Goal: Task Accomplishment & Management: Manage account settings

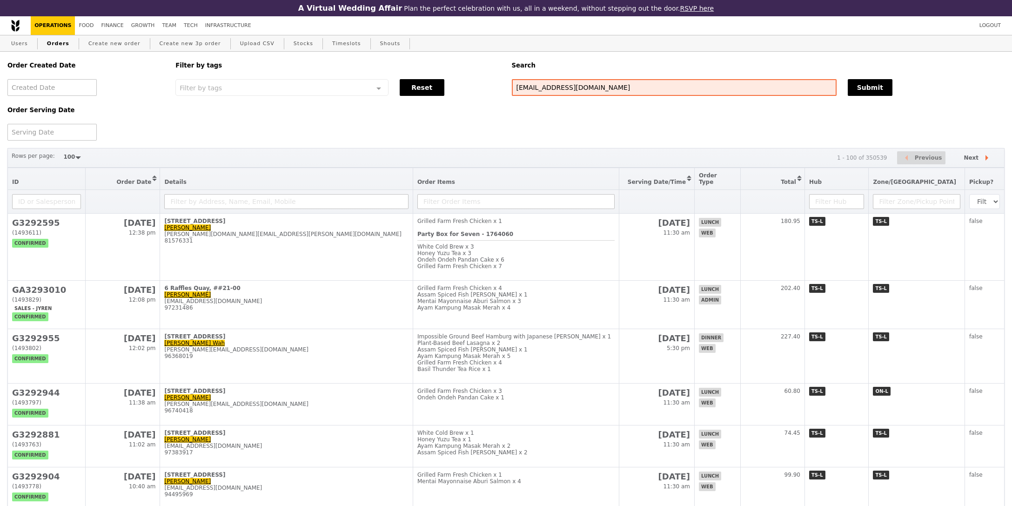
select select "100"
type input "[EMAIL_ADDRESS][DOMAIN_NAME]"
click at [843, 89] on div "Submit" at bounding box center [926, 87] width 168 height 17
click at [893, 84] on div "Submit" at bounding box center [926, 87] width 168 height 17
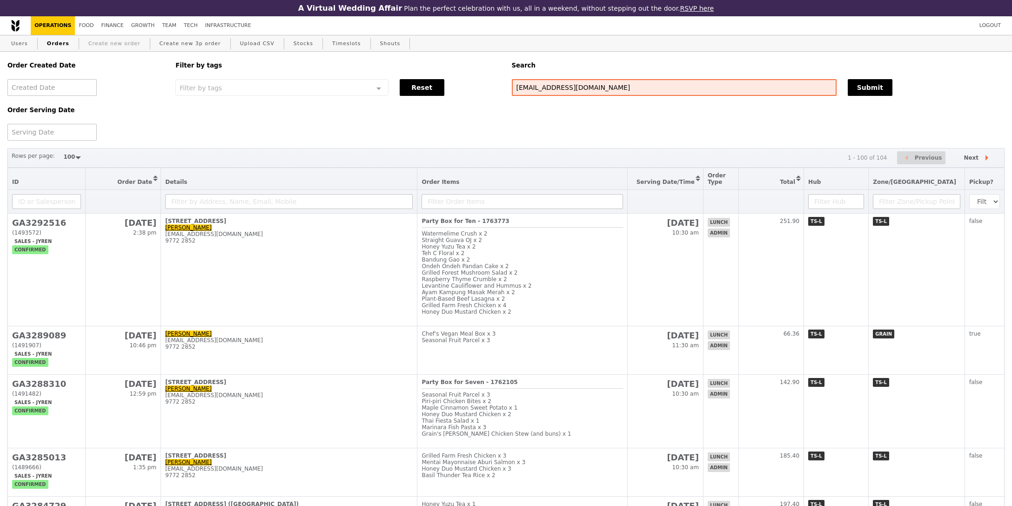
click at [128, 48] on link "Create new order" at bounding box center [115, 43] width 60 height 17
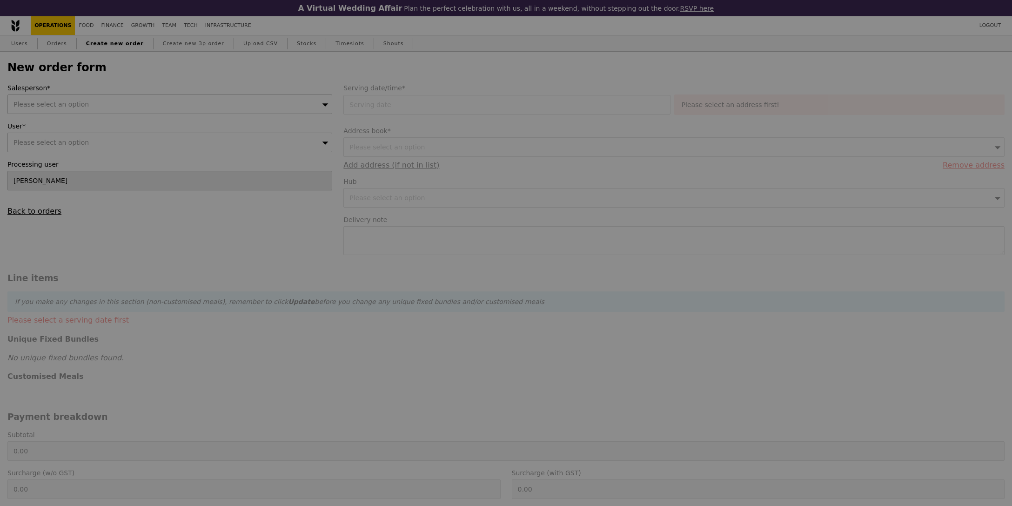
type input "Confirm"
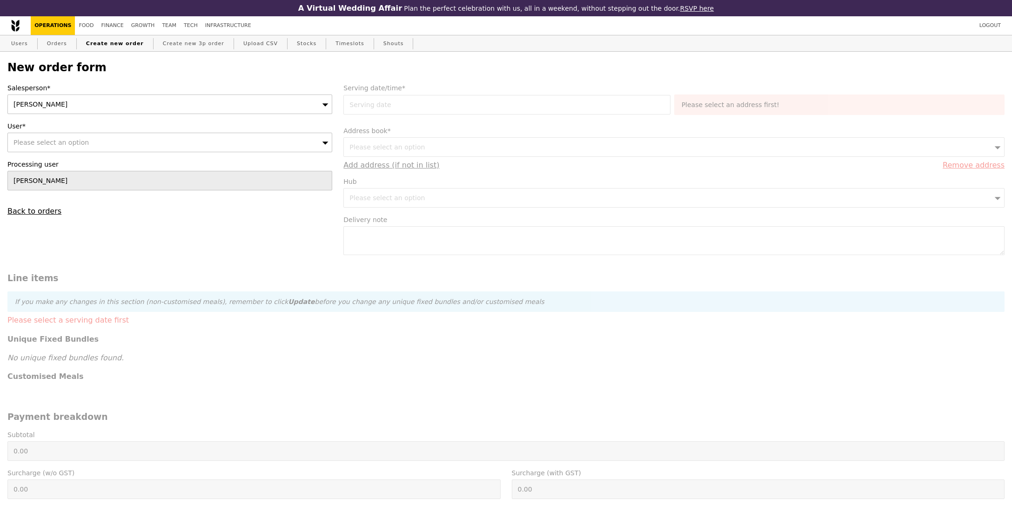
click at [92, 94] on div "Salesperson* Sandy" at bounding box center [169, 98] width 325 height 31
click at [91, 101] on div "Sandy" at bounding box center [169, 104] width 325 height 20
type input "JYREN"
click at [44, 136] on div "Please select an option" at bounding box center [169, 143] width 325 height 20
type input "accenture@sg.issworld.com"
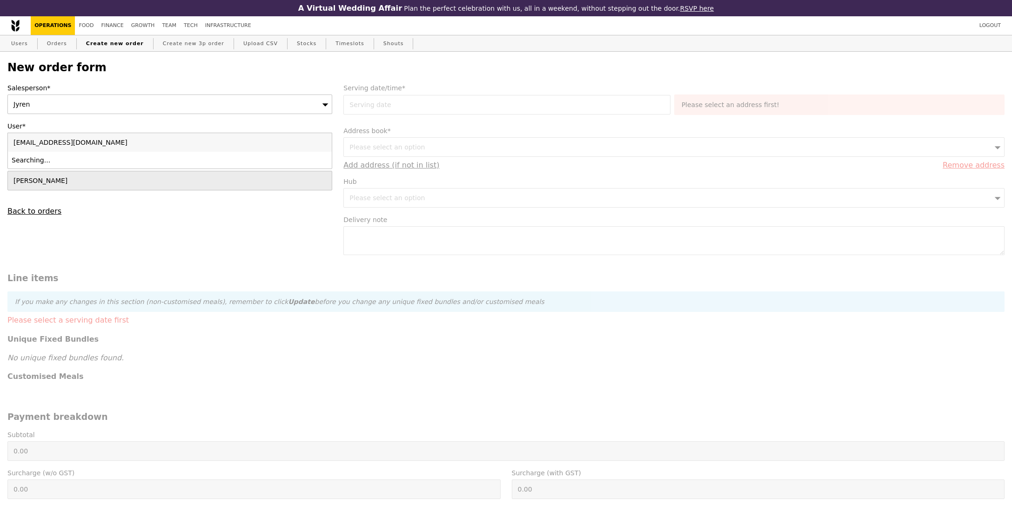
type input "Confirm"
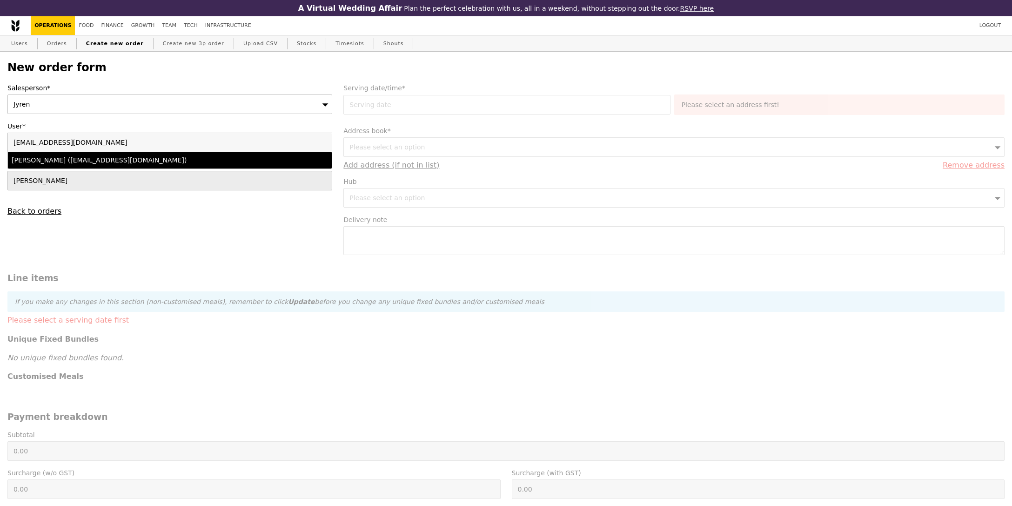
type input "accenture@sg.issworld.com"
click at [108, 161] on div "Simon (accenture@sg.issworld.com)" at bounding box center [130, 159] width 237 height 9
type input "Loading..."
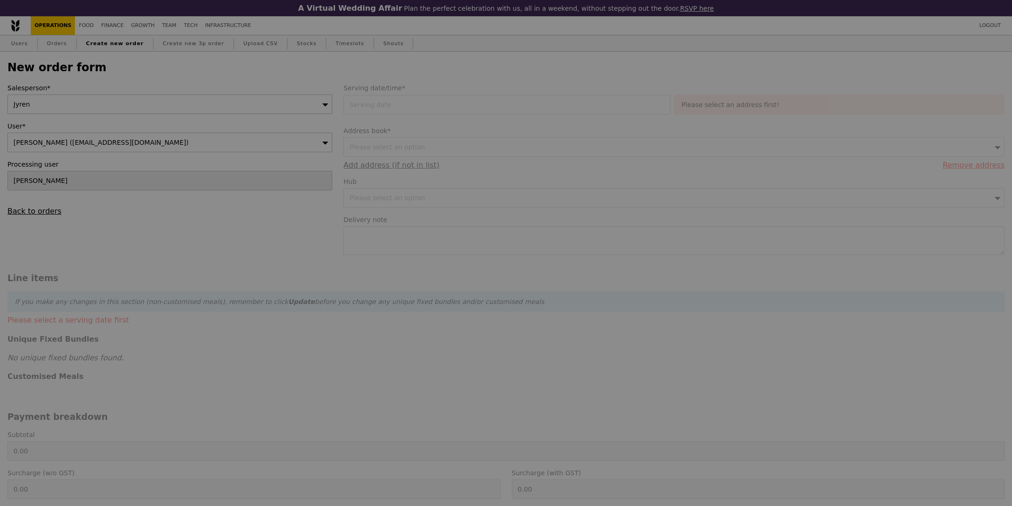
type input "1.79"
type input "1.95"
type input "10.50"
type input "11.45"
type input "13.40"
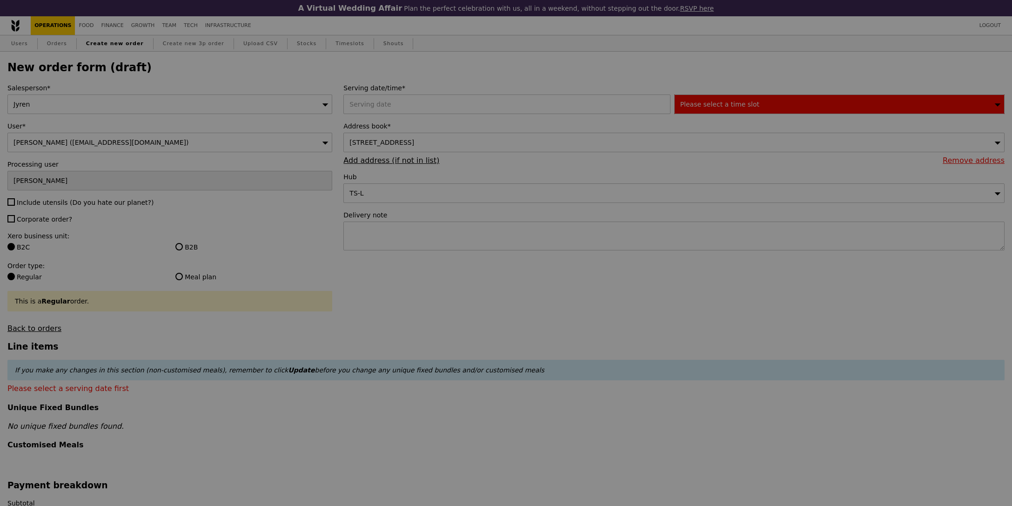
type input "Confirm"
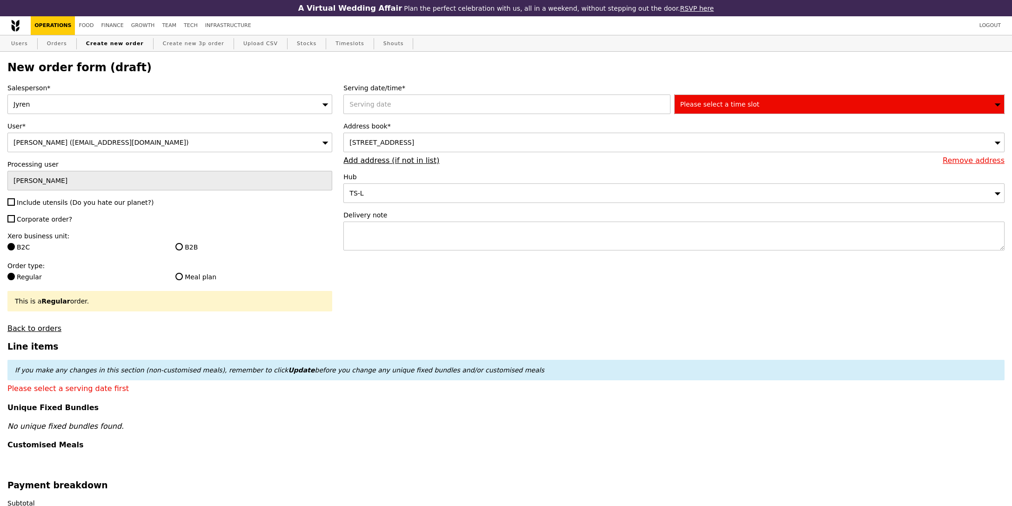
click at [39, 205] on span "Include utensils (Do you hate our planet?)" at bounding box center [85, 202] width 137 height 7
click at [15, 205] on input "Include utensils (Do you hate our planet?)" at bounding box center [10, 201] width 7 height 7
checkbox input "true"
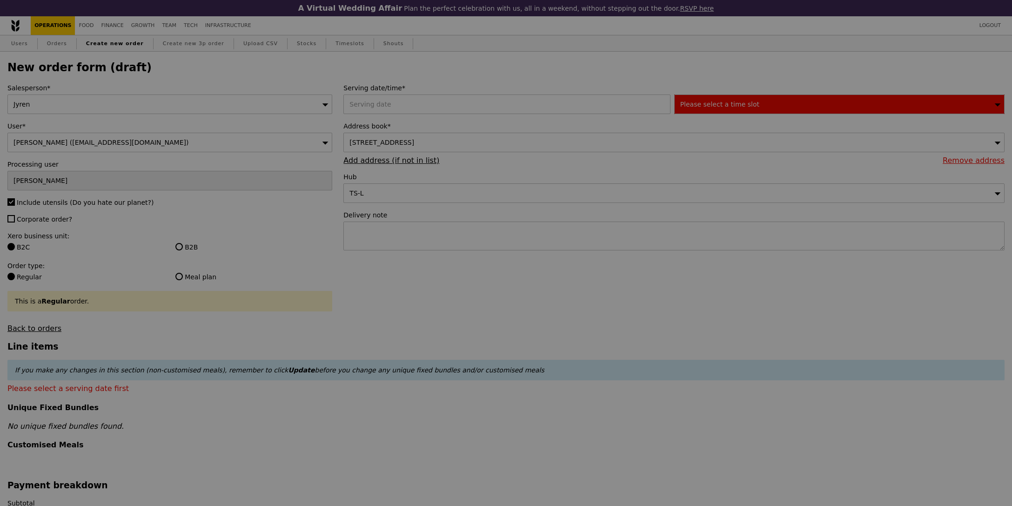
type input "Confirm"
click at [40, 221] on span "Corporate order?" at bounding box center [44, 218] width 55 height 7
click at [15, 221] on input "Corporate order?" at bounding box center [10, 218] width 7 height 7
checkbox input "true"
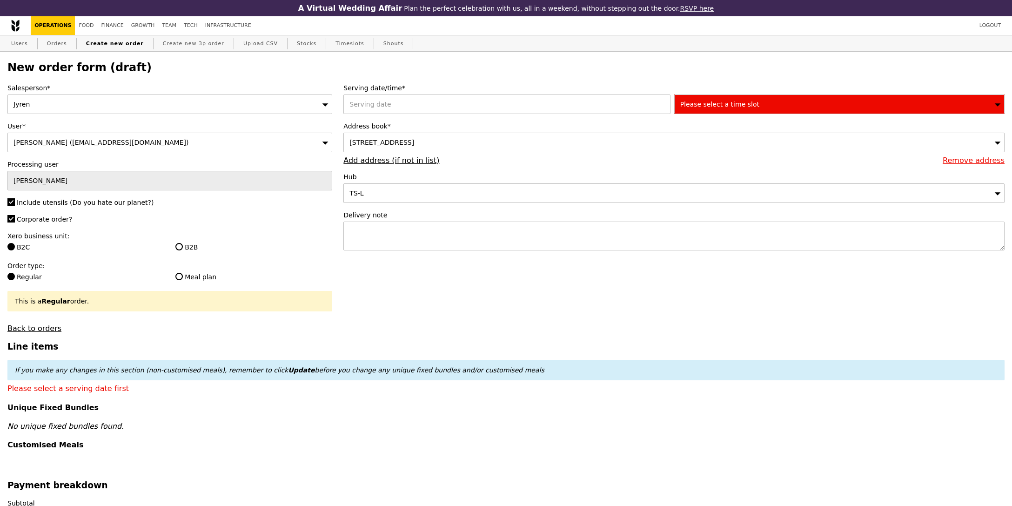
click at [184, 240] on label "Xero business unit:" at bounding box center [169, 235] width 325 height 9
click at [197, 253] on div "B2B" at bounding box center [254, 247] width 168 height 11
click at [195, 252] on label "B2B" at bounding box center [253, 246] width 157 height 9
click at [183, 250] on input "B2B" at bounding box center [178, 246] width 7 height 7
radio input "true"
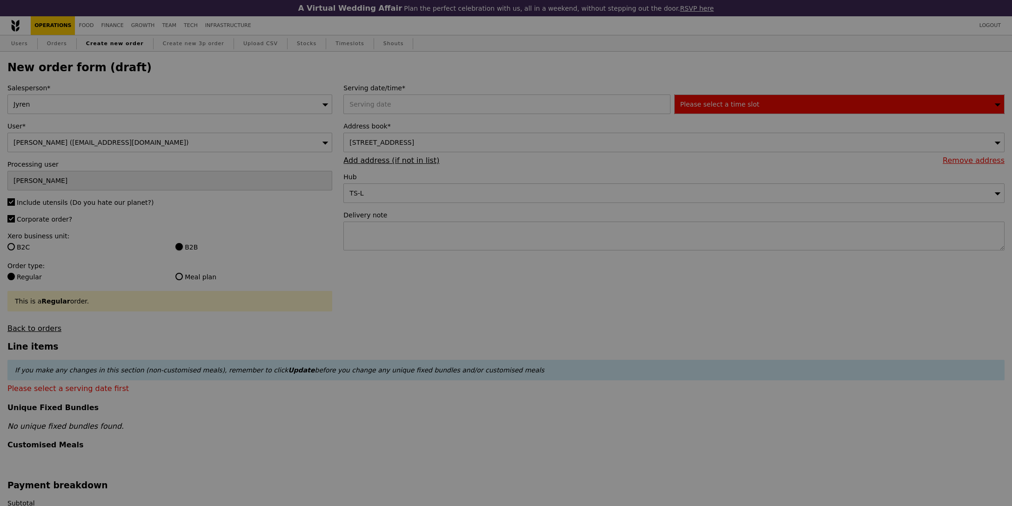
type input "Confirm"
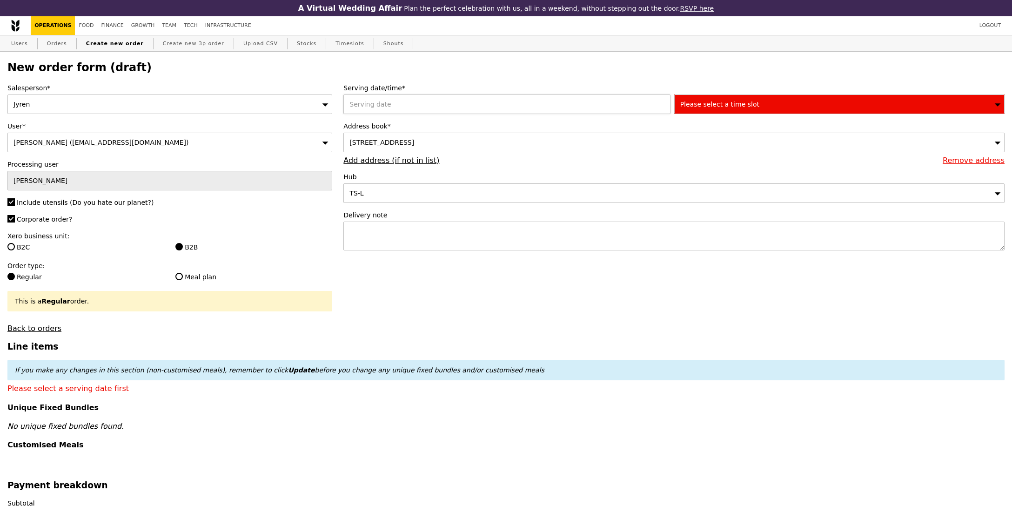
click at [471, 102] on div "2025 September 25 September 2025 Mon Tue Wed Thu Fri Sat Sun 1 2 3 4 5 6 7 8 9 …" at bounding box center [508, 104] width 330 height 20
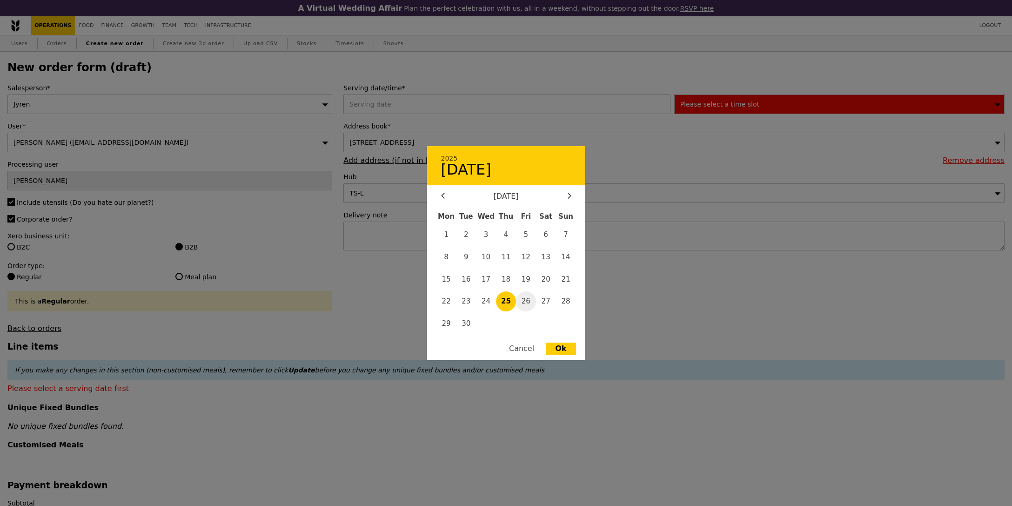
click at [531, 303] on span "26" at bounding box center [526, 301] width 20 height 20
type input "26 Sep 2025"
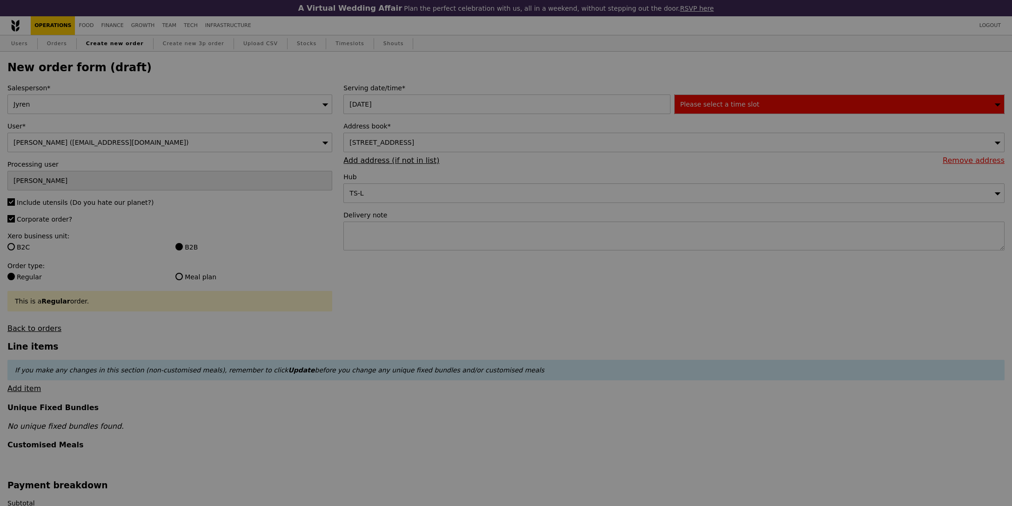
type input "Confirm"
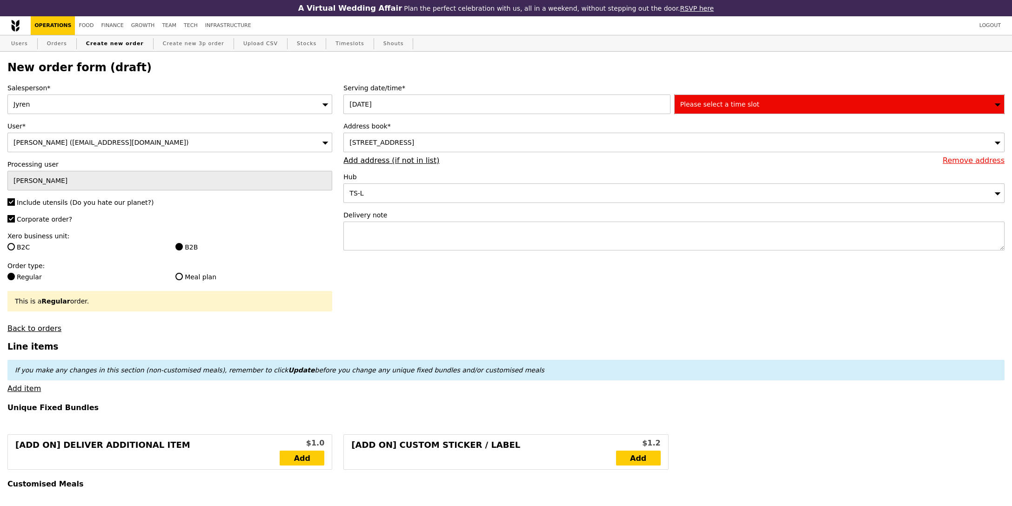
click at [728, 101] on span "Please select a time slot" at bounding box center [719, 104] width 79 height 7
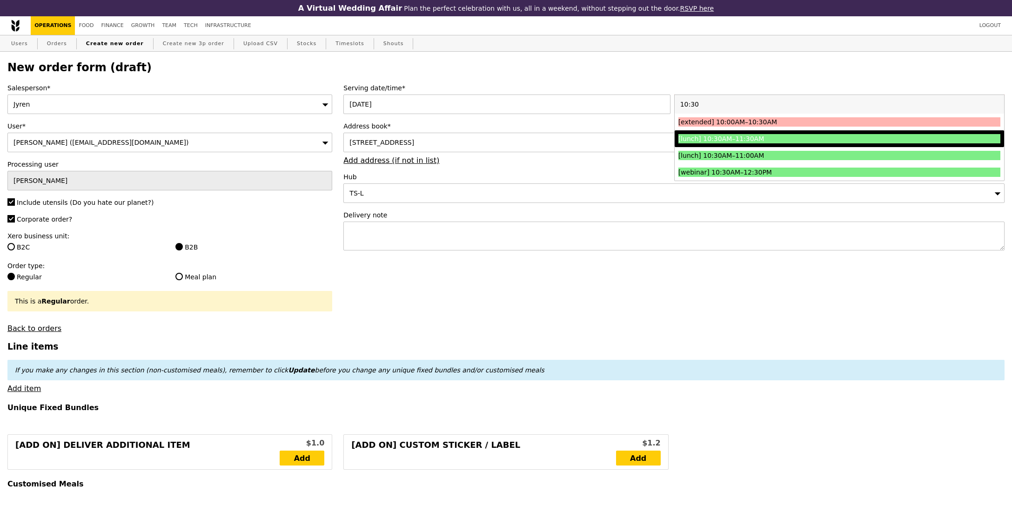
type input "10:30"
click at [739, 138] on div "[lunch] 10:30AM–11:30AM" at bounding box center [800, 138] width 242 height 9
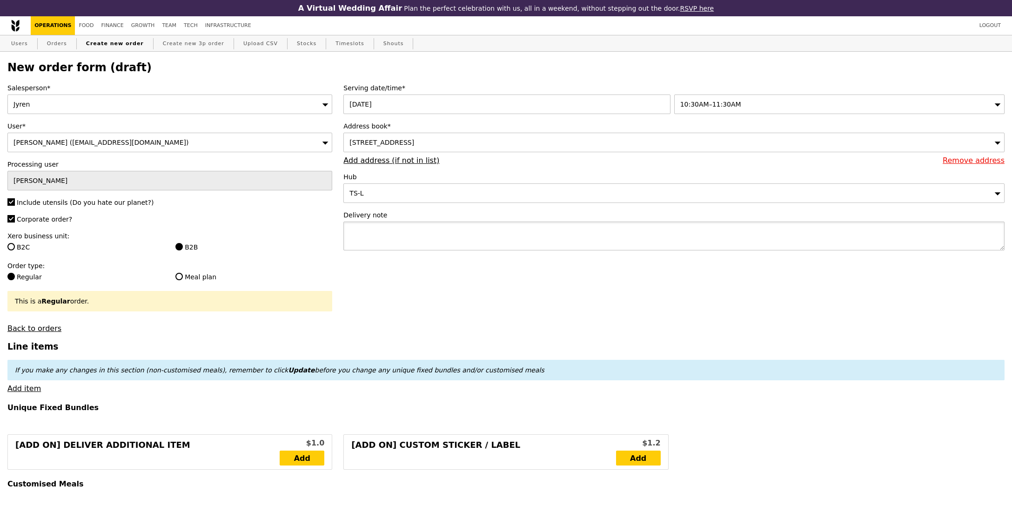
click at [579, 231] on textarea at bounding box center [673, 236] width 661 height 29
click at [454, 150] on div "250 North Bridge Road, #35-00, Singapore 179101" at bounding box center [673, 143] width 661 height 20
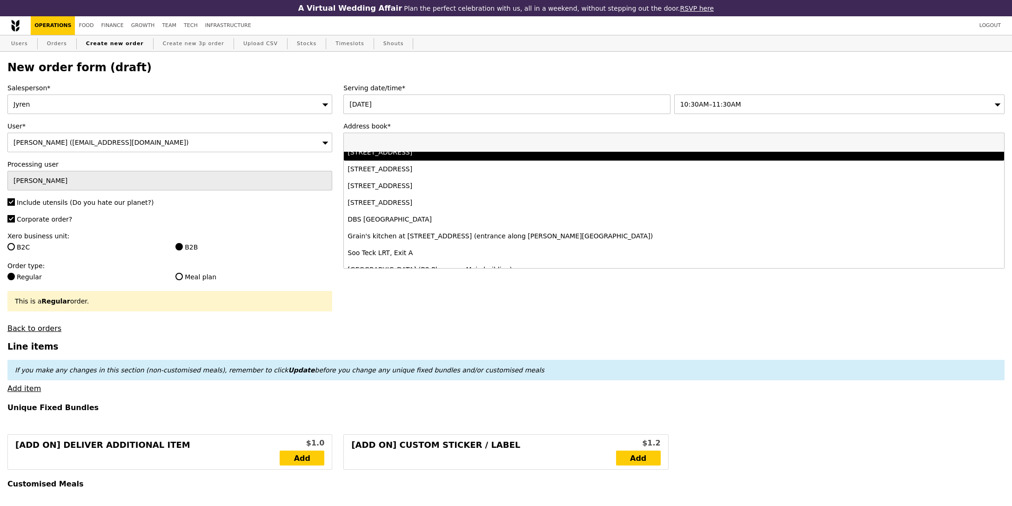
scroll to position [84, 0]
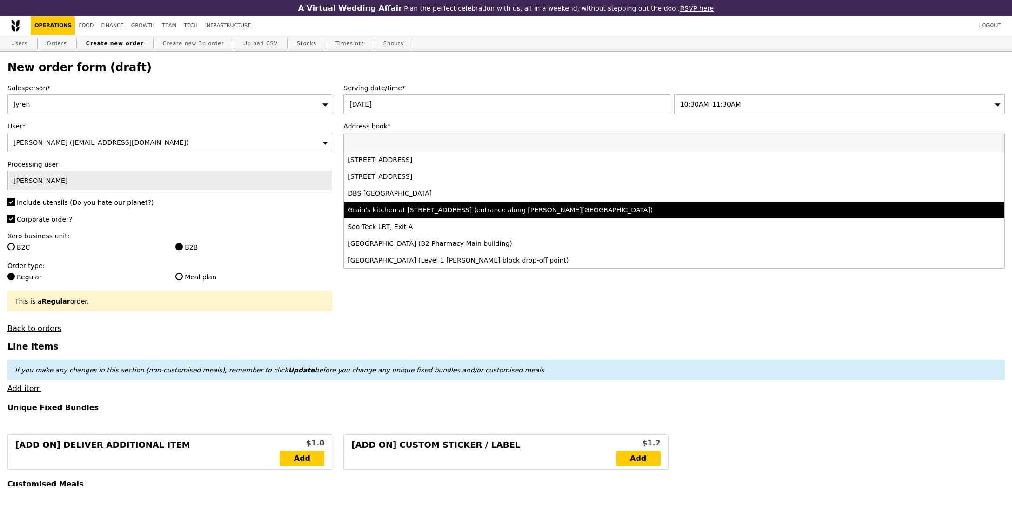
click at [441, 204] on li "Grain's kitchen at 5 Burn Road #05-01 (entrance along Harrison Road)" at bounding box center [674, 210] width 660 height 17
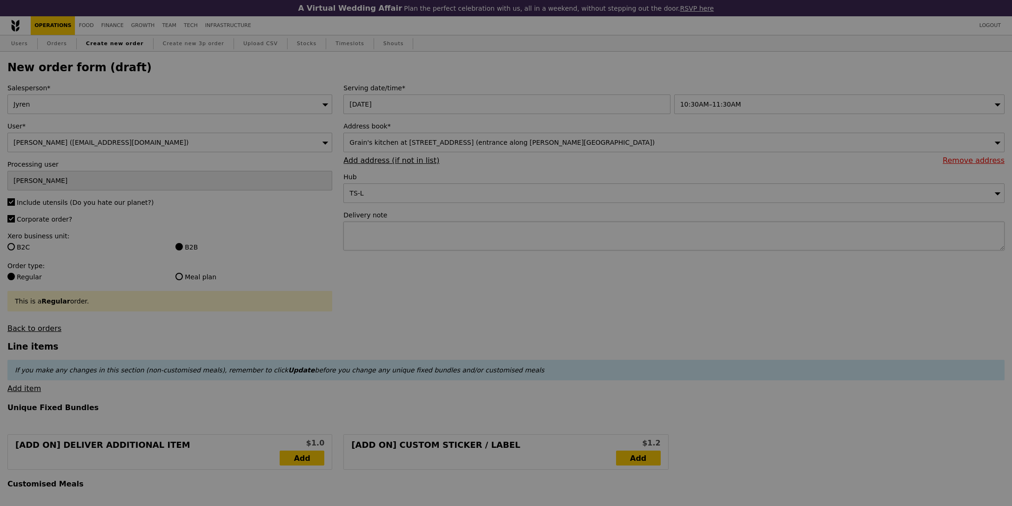
type input "Confirm"
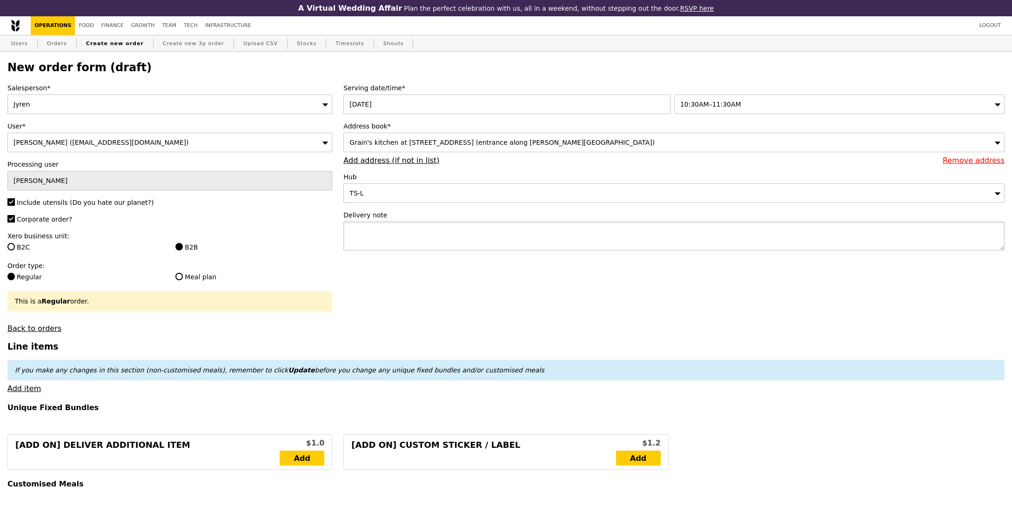
click at [436, 233] on textarea at bounding box center [673, 236] width 661 height 29
type textarea "t"
paste textarea "Q1253"
type textarea "To deliver together with Q1253 please!"
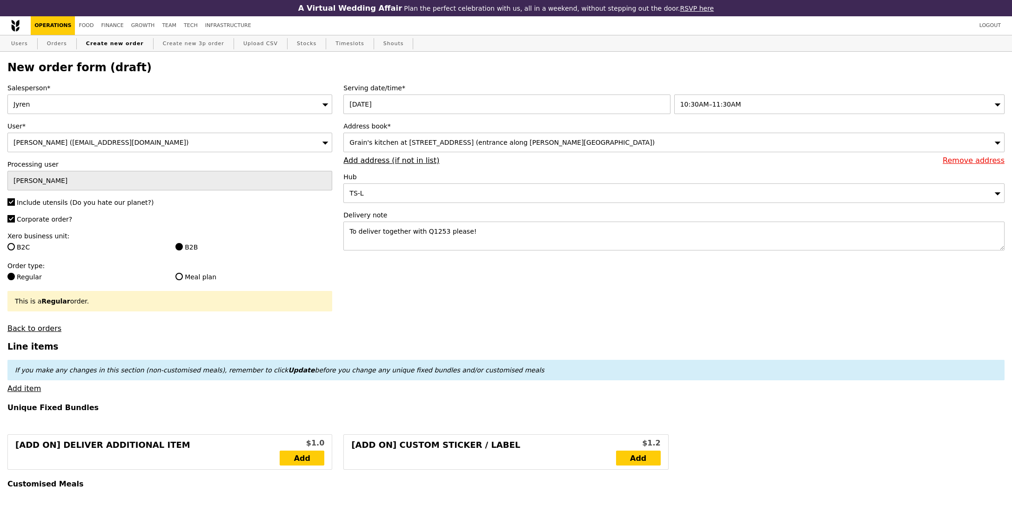
type input "Confirm"
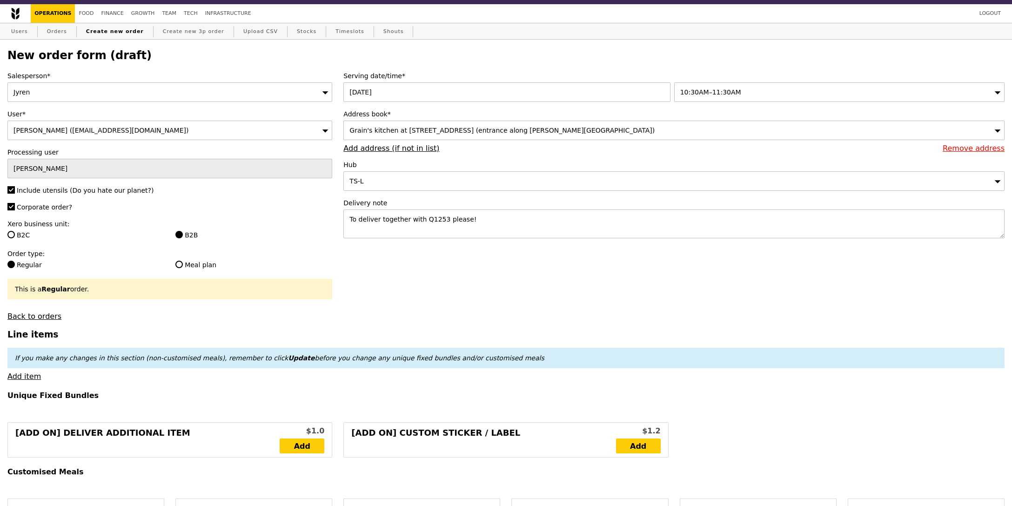
scroll to position [45, 0]
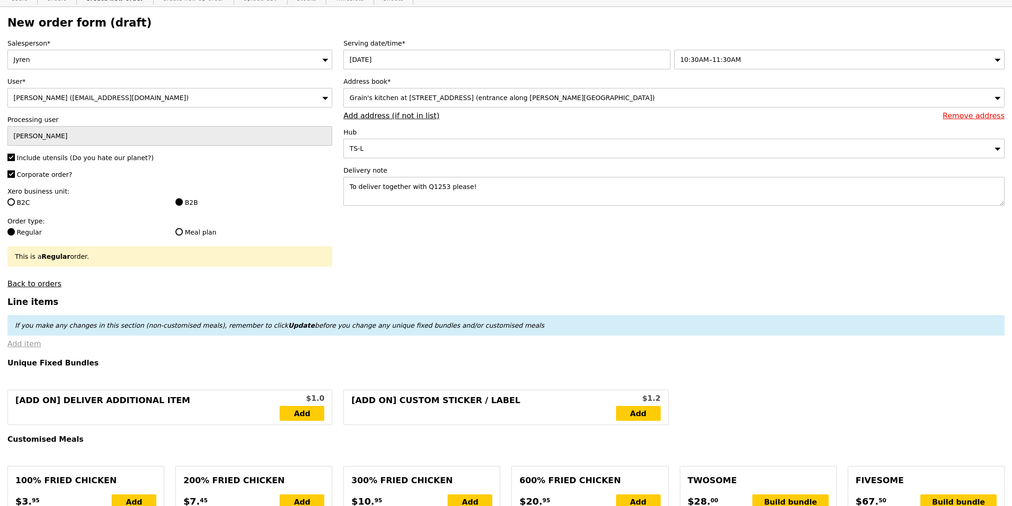
click at [26, 347] on link "Add item" at bounding box center [24, 343] width 34 height 9
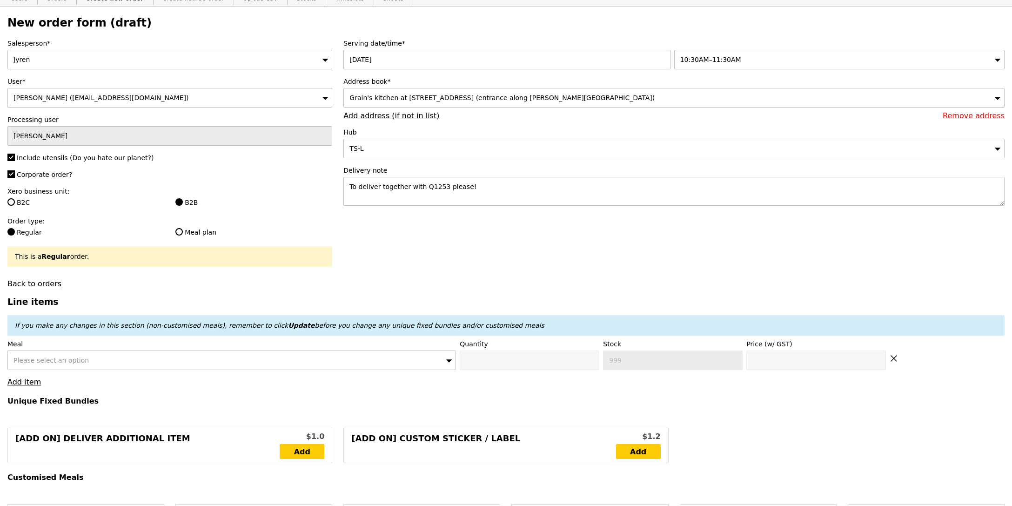
click at [48, 368] on div "Please select an option" at bounding box center [231, 360] width 449 height 20
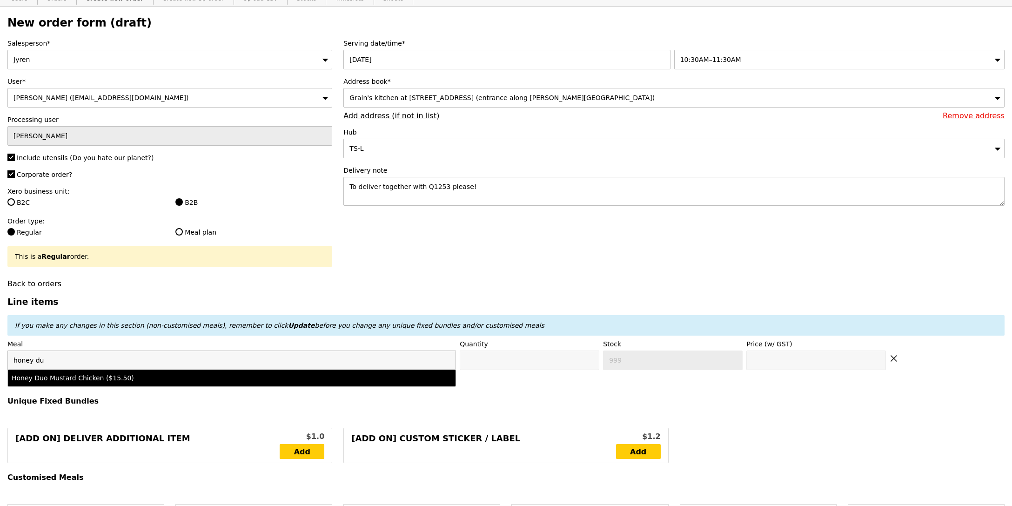
type input "honey du"
click at [128, 372] on li "Honey Duo Mustard Chicken ($15.50)" at bounding box center [232, 378] width 448 height 17
type input "Confirm anyway"
type input "0"
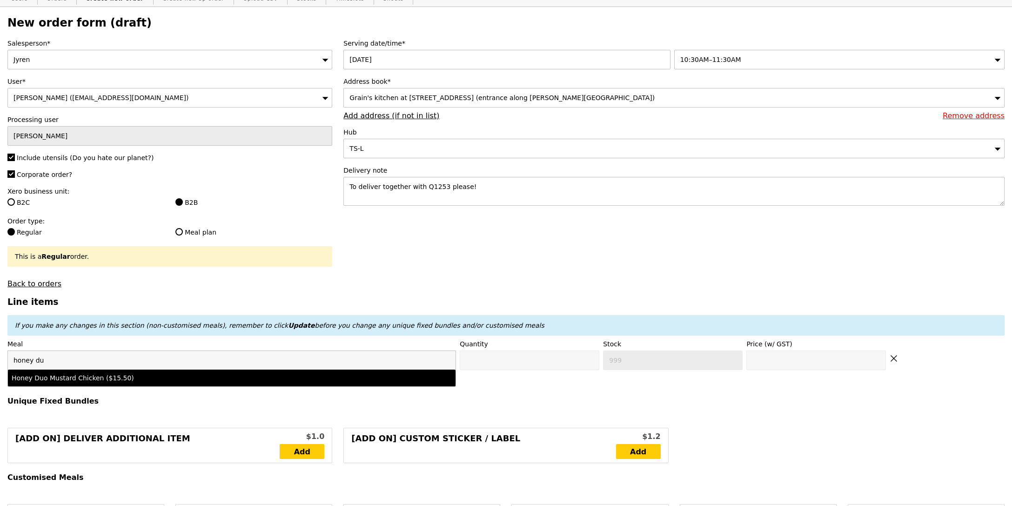
type input "15.5"
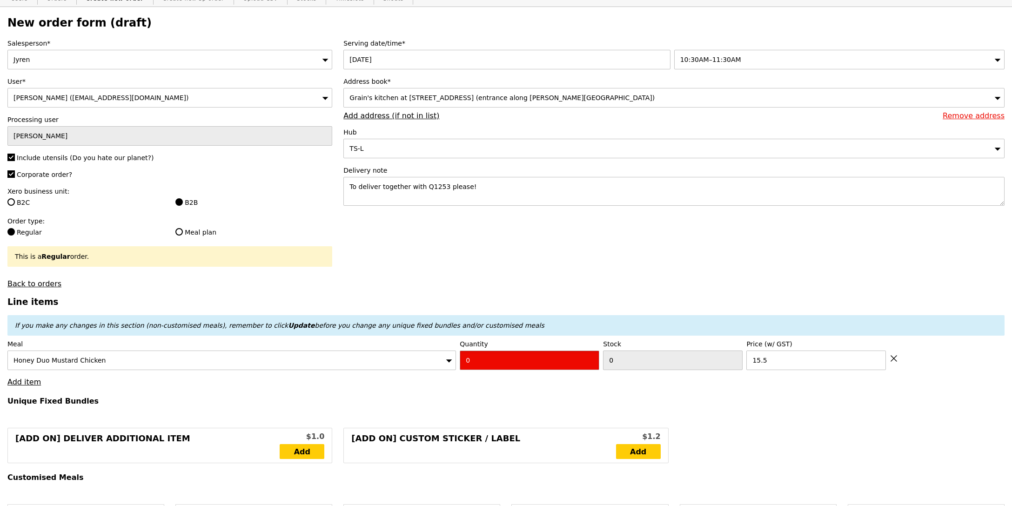
click at [518, 359] on input "0" at bounding box center [530, 360] width 140 height 20
type input "5"
type input "Loading..."
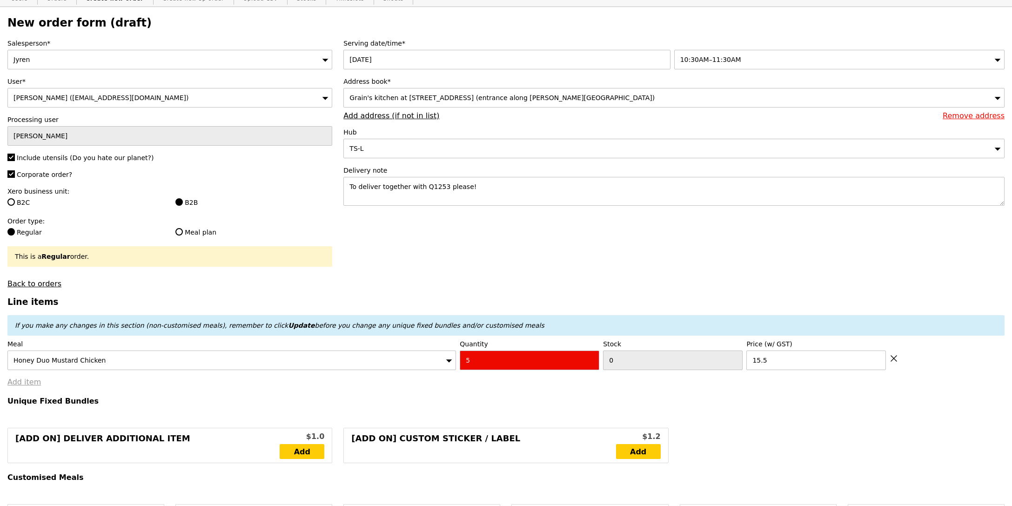
type input "77.50"
type input "0.00"
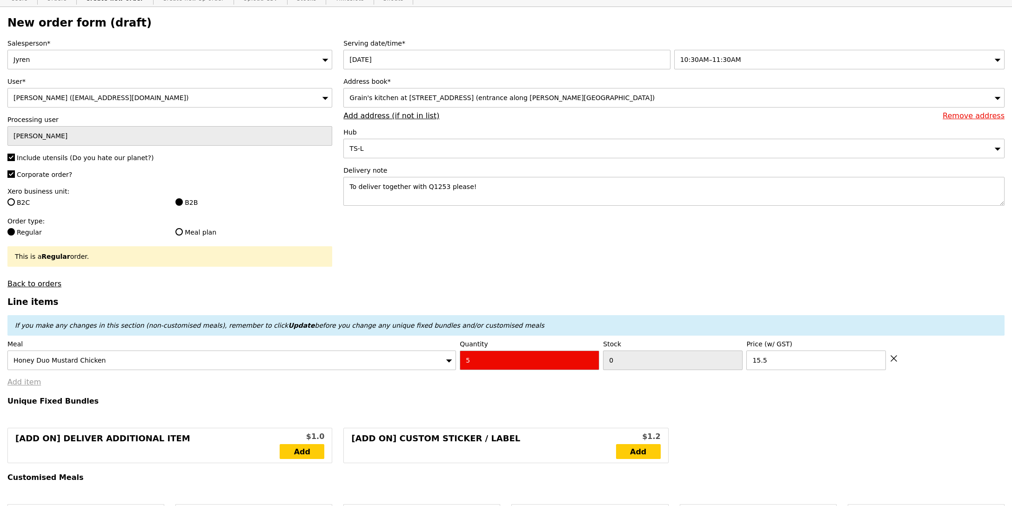
type input "77.50"
click at [16, 384] on link "Add item" at bounding box center [24, 381] width 34 height 9
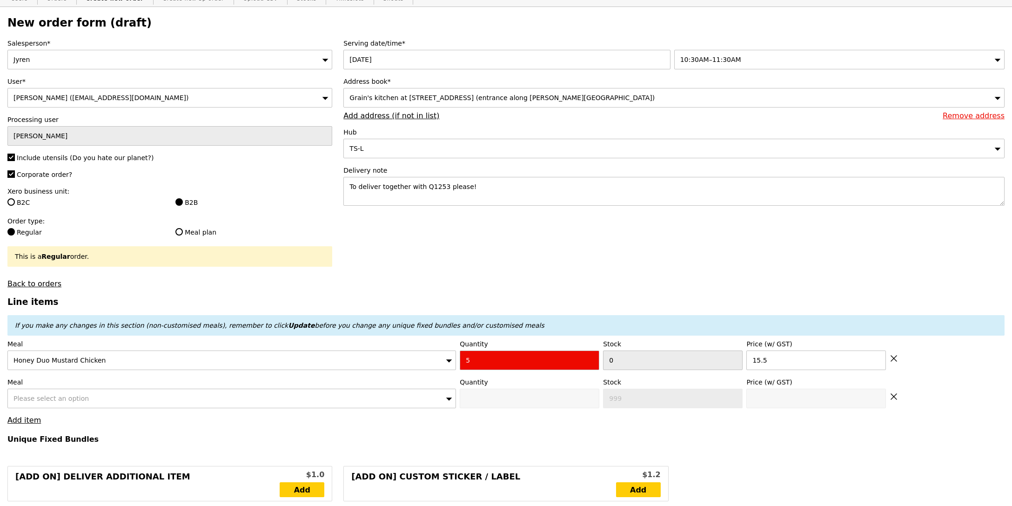
type input "Confirm anyway"
click at [121, 397] on div "Please select an option" at bounding box center [231, 399] width 449 height 20
type input "ment"
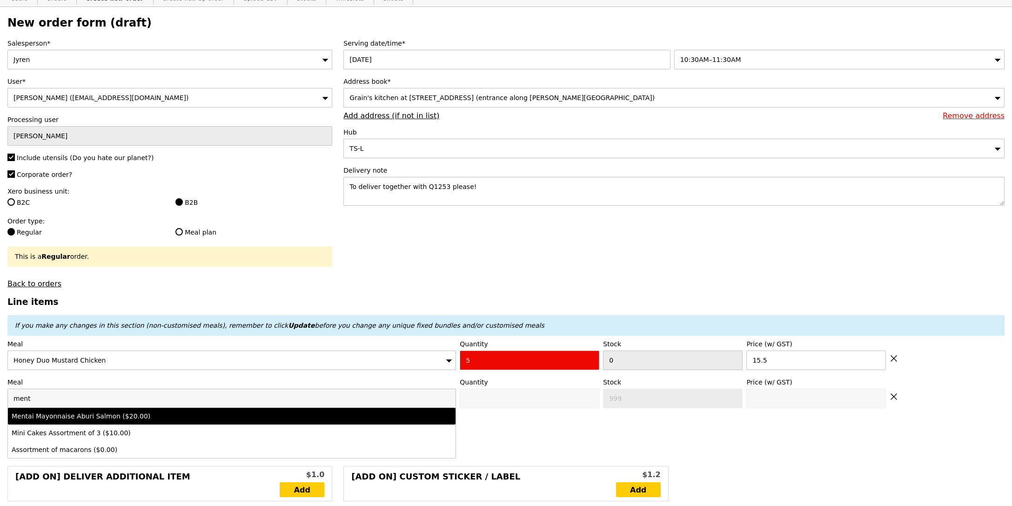
type input "0"
type input "70"
type input "20.0"
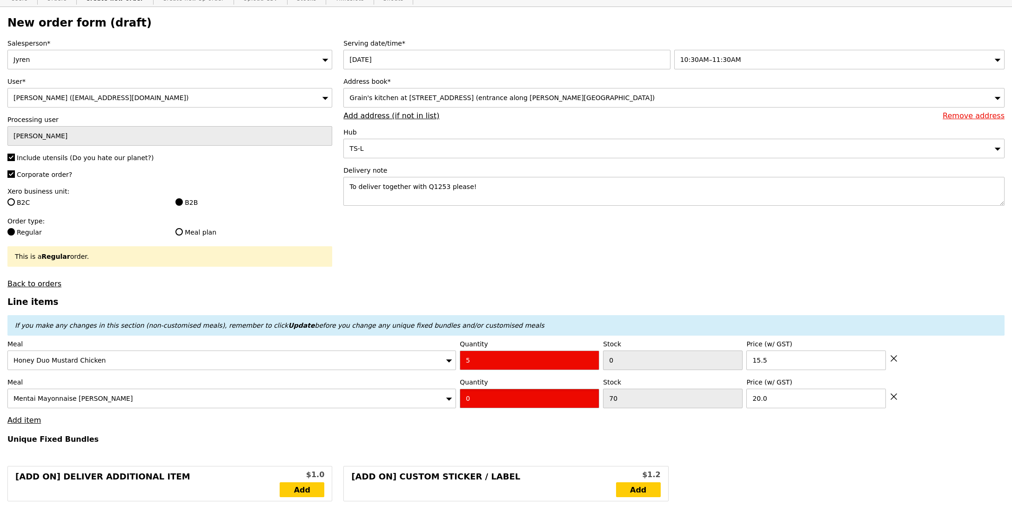
click at [515, 393] on input "0" at bounding box center [530, 399] width 140 height 20
type input "5"
type input "Loading..."
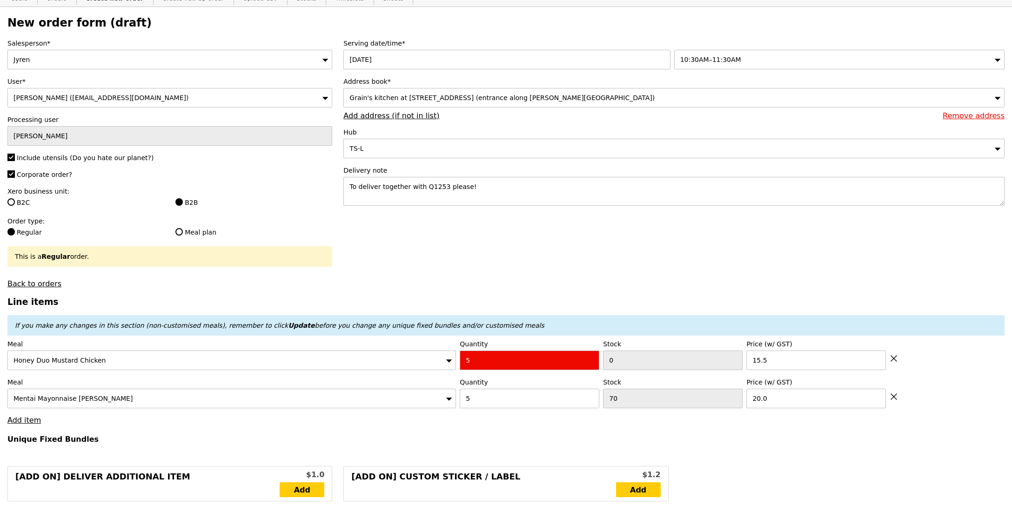
type input "177.50"
click at [29, 423] on link "Add item" at bounding box center [24, 420] width 34 height 9
type input "Confirm anyway"
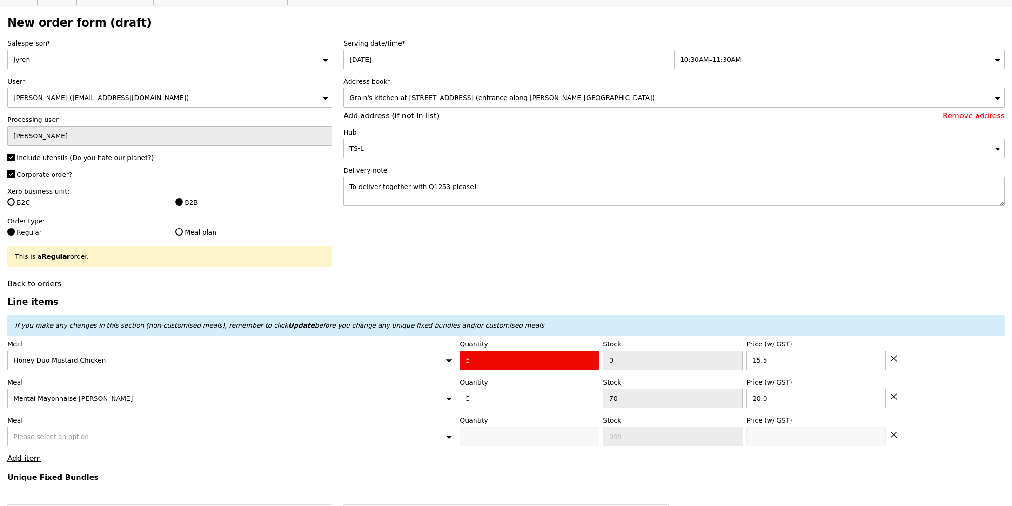
click at [68, 439] on span "Please select an option" at bounding box center [50, 436] width 75 height 7
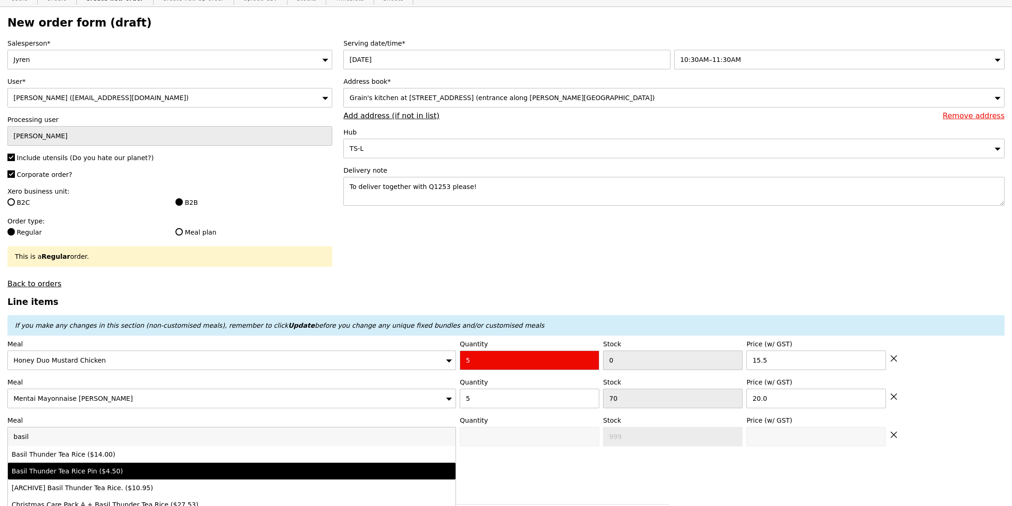
type input "basil"
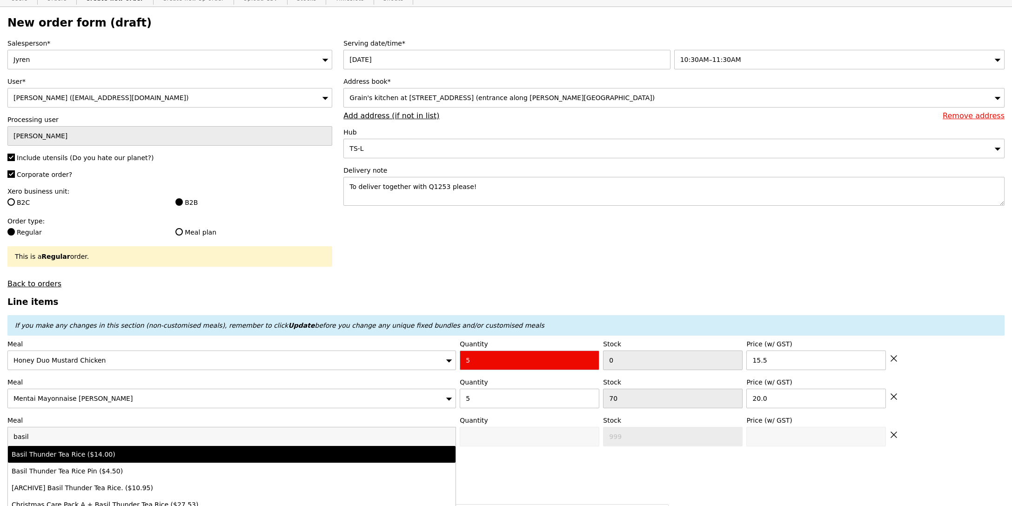
click at [94, 456] on div "Basil Thunder Tea Rice ($14.00)" at bounding box center [177, 454] width 330 height 9
type input "0"
type input "86"
type input "14.0"
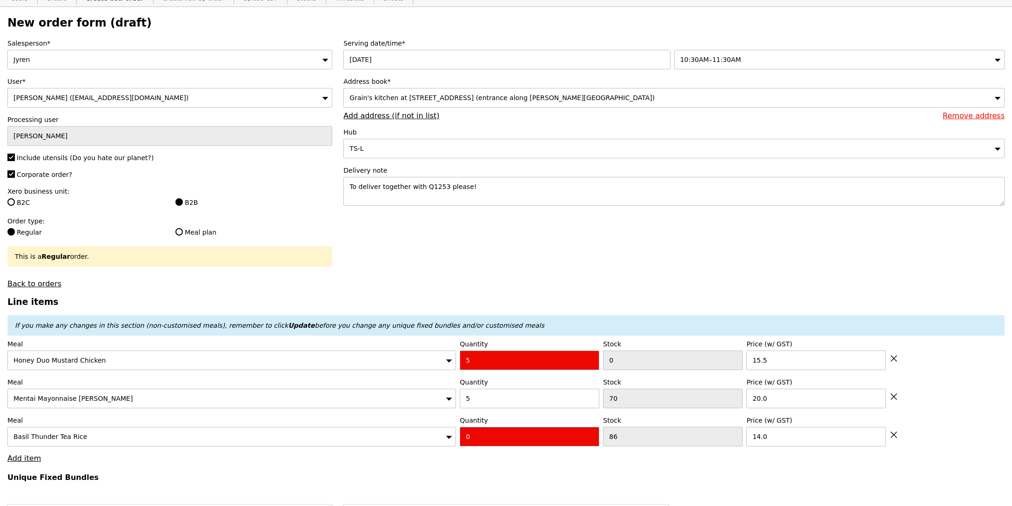
click at [474, 442] on input "0" at bounding box center [530, 437] width 140 height 20
type input "5"
type input "Loading..."
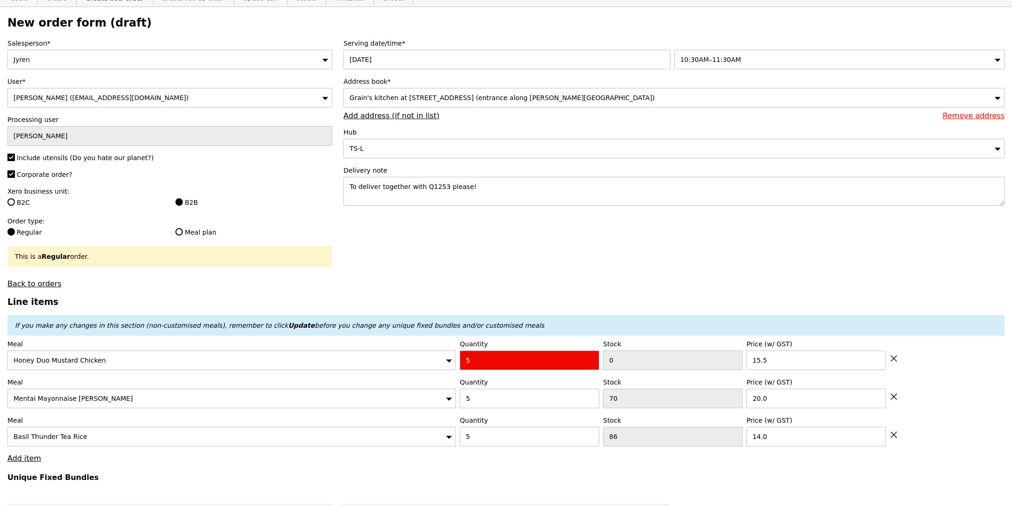
type input "247.50"
drag, startPoint x: 639, startPoint y: 370, endPoint x: 614, endPoint y: 371, distance: 24.2
click at [639, 370] on input "0" at bounding box center [673, 360] width 140 height 20
drag, startPoint x: 610, startPoint y: 364, endPoint x: 631, endPoint y: 366, distance: 21.0
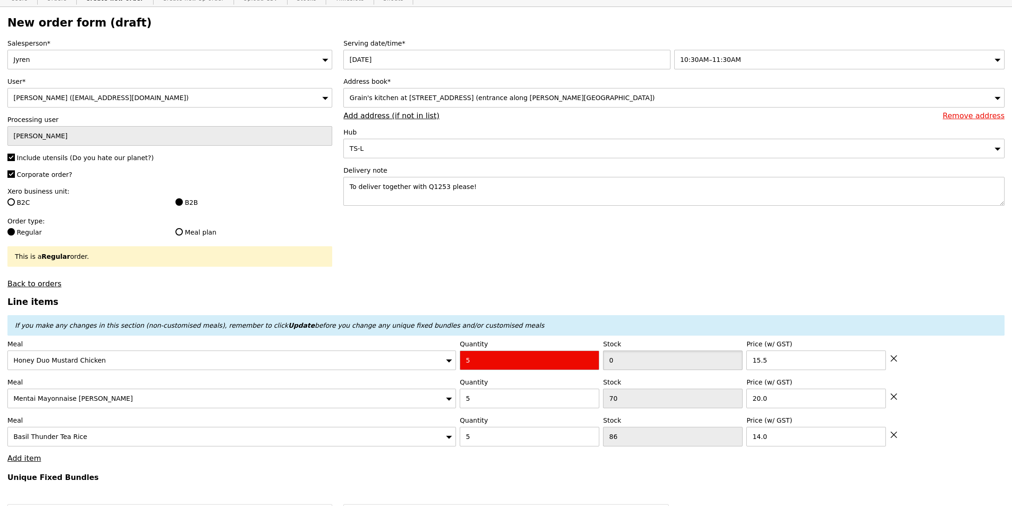
click at [631, 366] on input "0" at bounding box center [673, 360] width 140 height 20
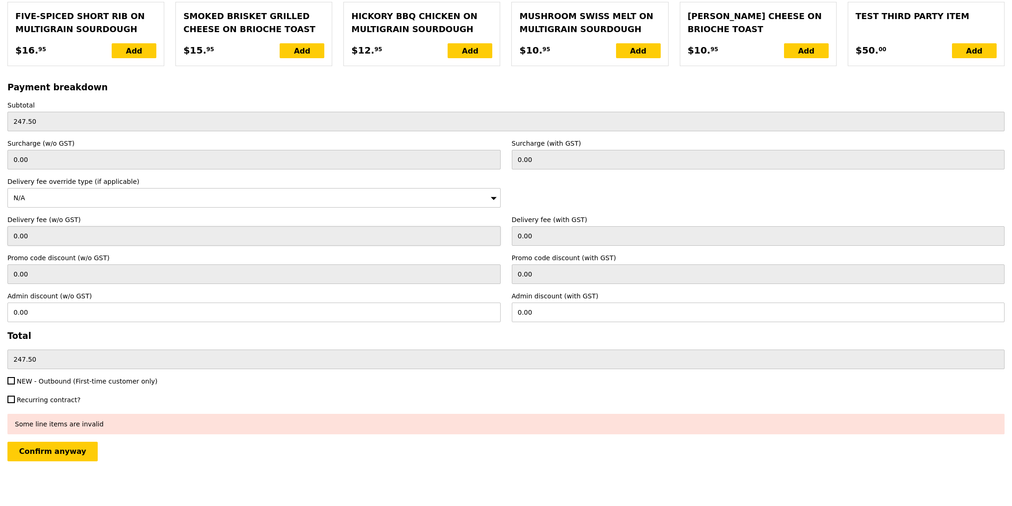
scroll to position [2019, 0]
click at [68, 457] on input "Confirm anyway" at bounding box center [52, 452] width 90 height 20
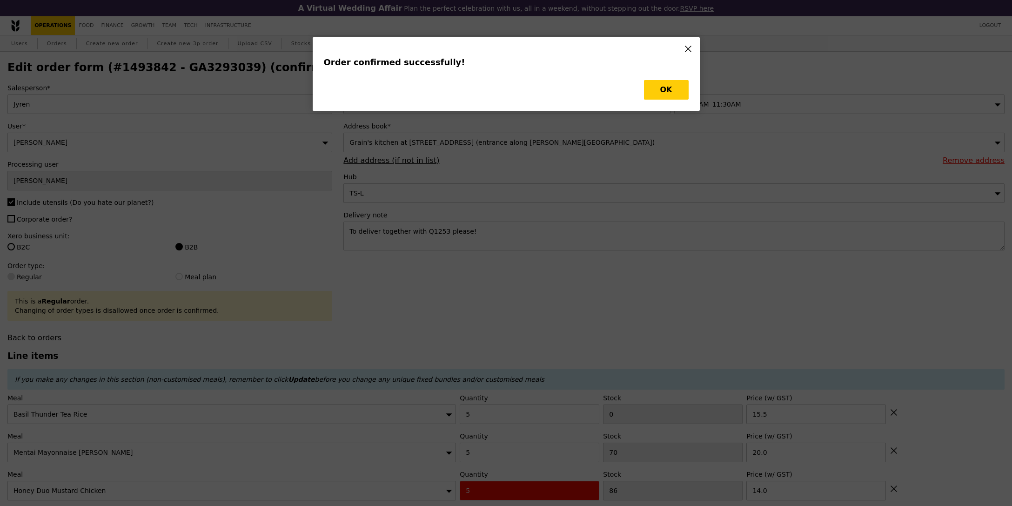
type input "Loading..."
checkbox input "false"
type input "86"
type input "14.00"
type input "20.00"
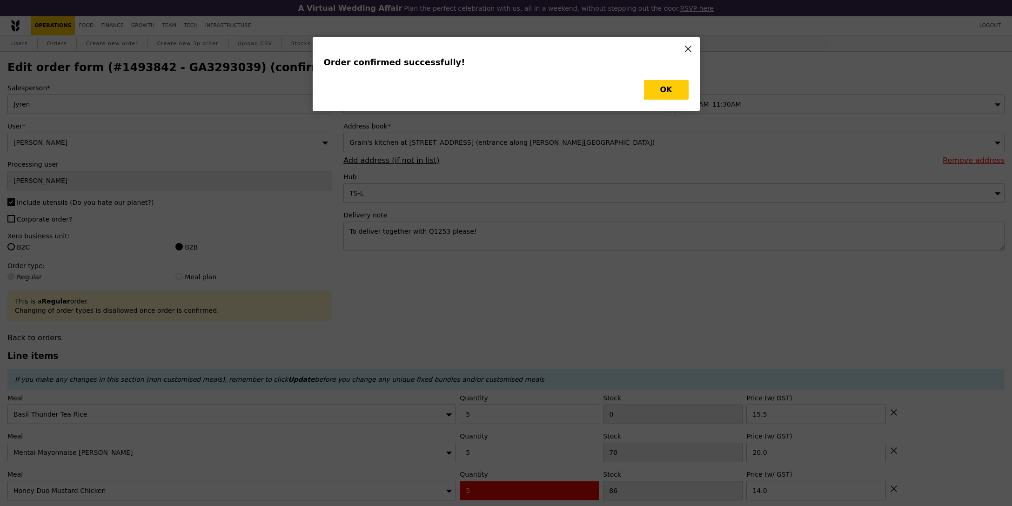
type input "0"
type input "15.50"
type input "81"
type input "65"
type input "-5"
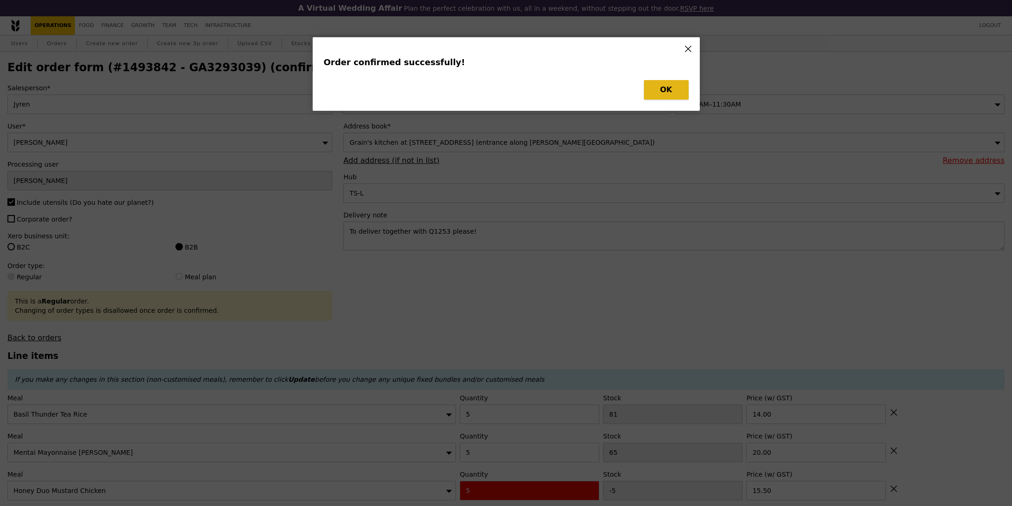
click at [662, 89] on button "OK" at bounding box center [666, 90] width 45 height 20
type input "Update"
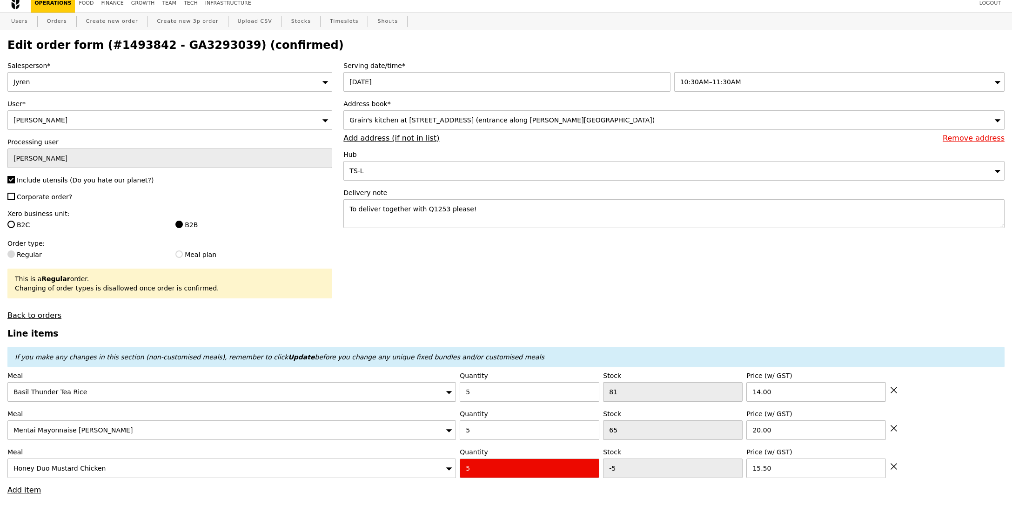
scroll to position [24, 0]
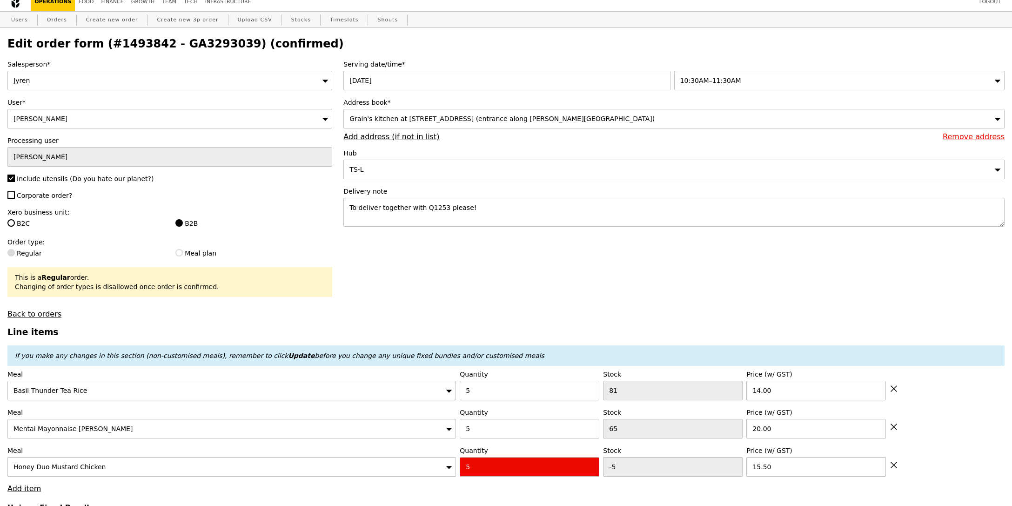
click at [185, 43] on h2 "Edit order form (#1493842 - GA3293039) (confirmed)" at bounding box center [505, 43] width 997 height 13
copy h2 "GA3293039"
click at [61, 23] on link "Orders" at bounding box center [56, 20] width 27 height 17
select select "100"
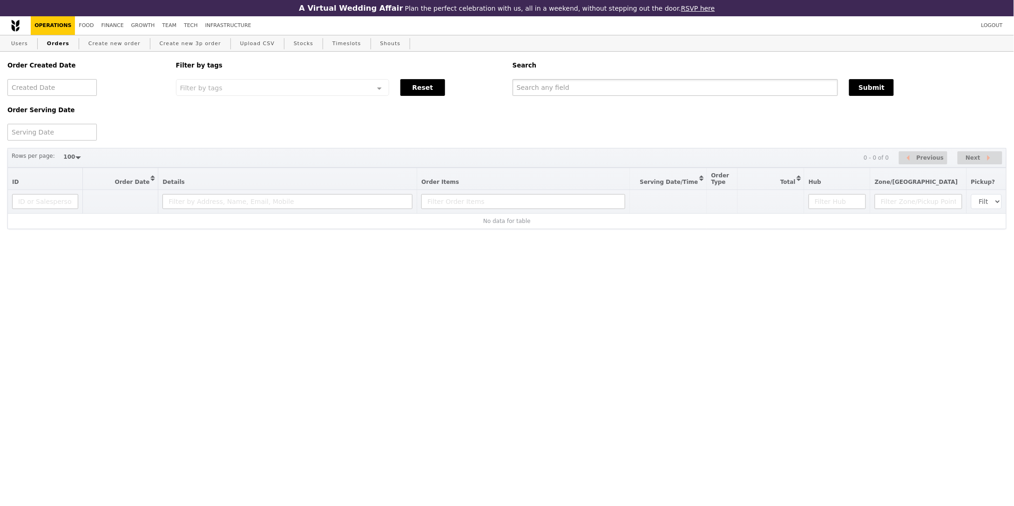
click at [666, 85] on input "text" at bounding box center [674, 87] width 325 height 17
paste input "GA3293039"
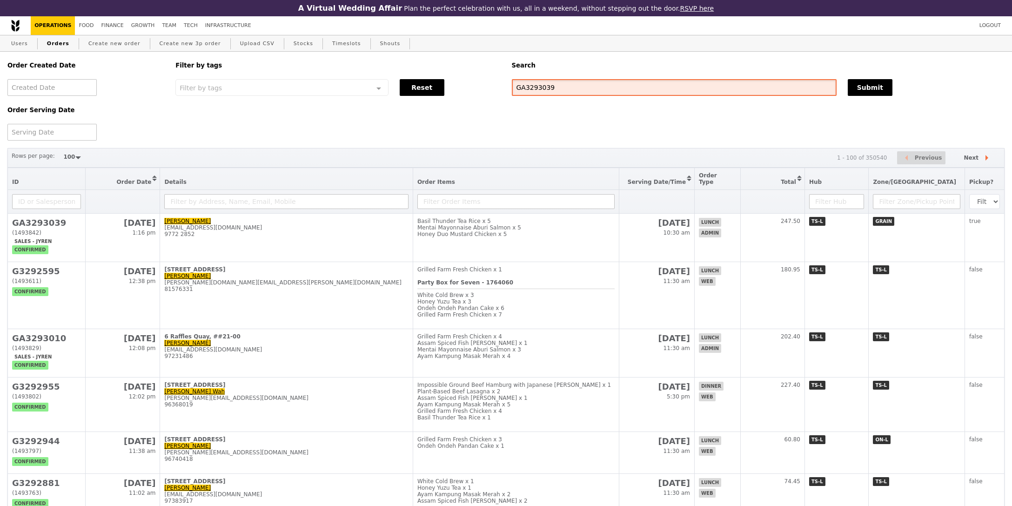
type input "GA3293039"
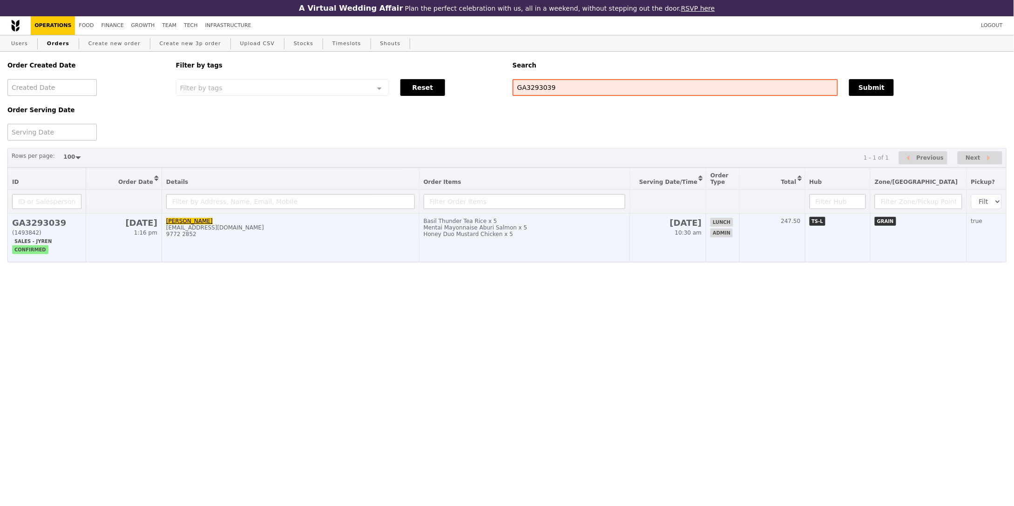
click at [565, 233] on div "Honey Duo Mustard Chicken x 5" at bounding box center [525, 234] width 202 height 7
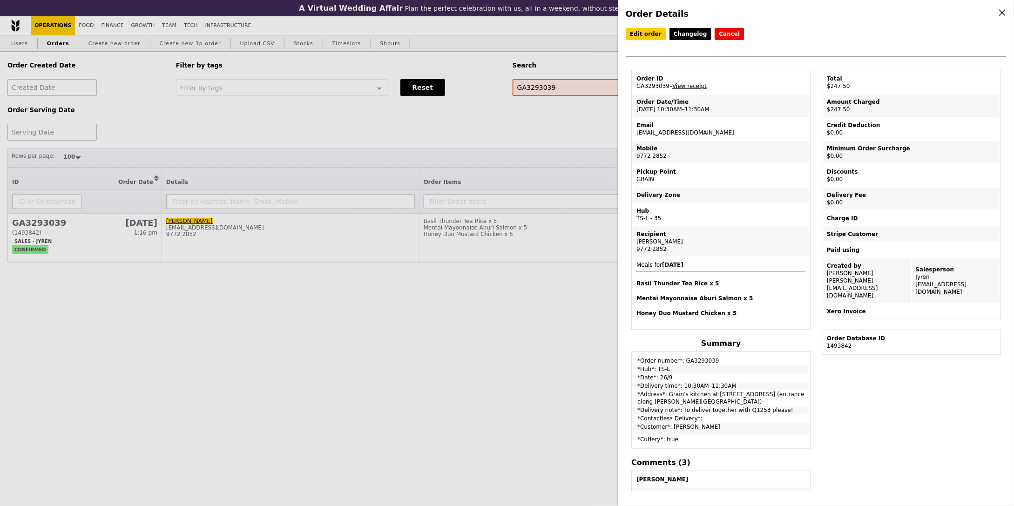
click at [656, 87] on td "Order ID GA3293039 – View receipt" at bounding box center [720, 82] width 176 height 22
copy td "GA3293039"
drag, startPoint x: 443, startPoint y: 346, endPoint x: 385, endPoint y: 332, distance: 59.0
click at [443, 346] on div "Order Details Edit order Changelog Cancel Order ID GA3293039 – View receipt Ord…" at bounding box center [507, 253] width 1014 height 506
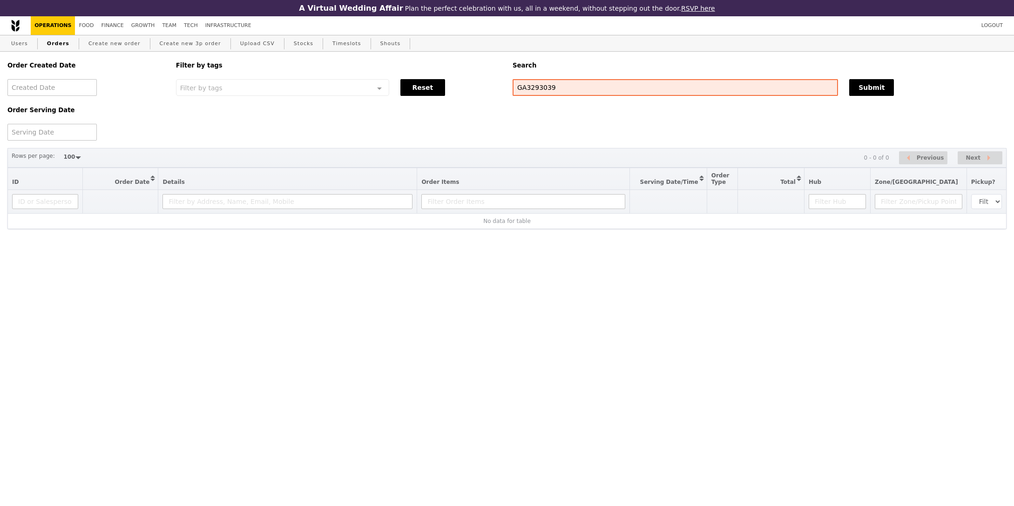
select select "100"
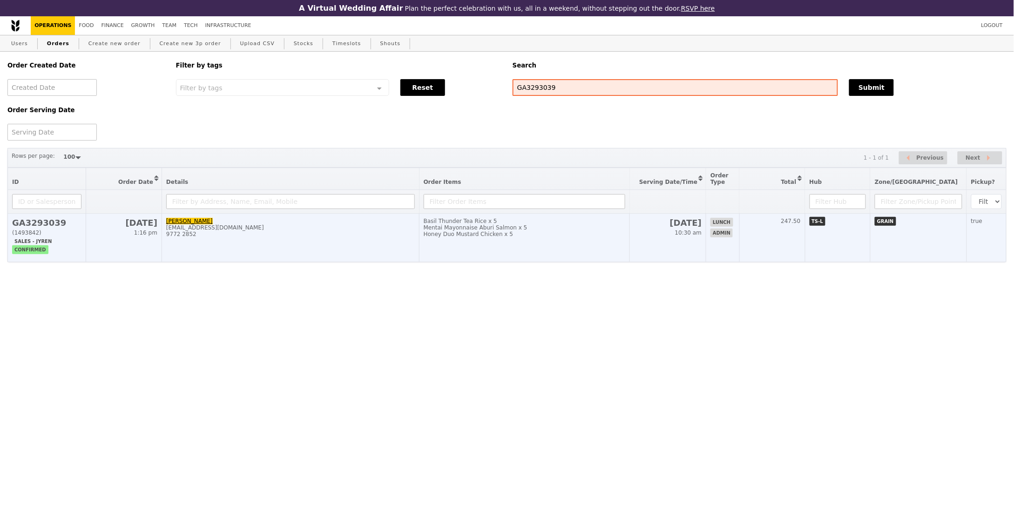
click at [529, 232] on div "Honey Duo Mustard Chicken x 5" at bounding box center [525, 234] width 202 height 7
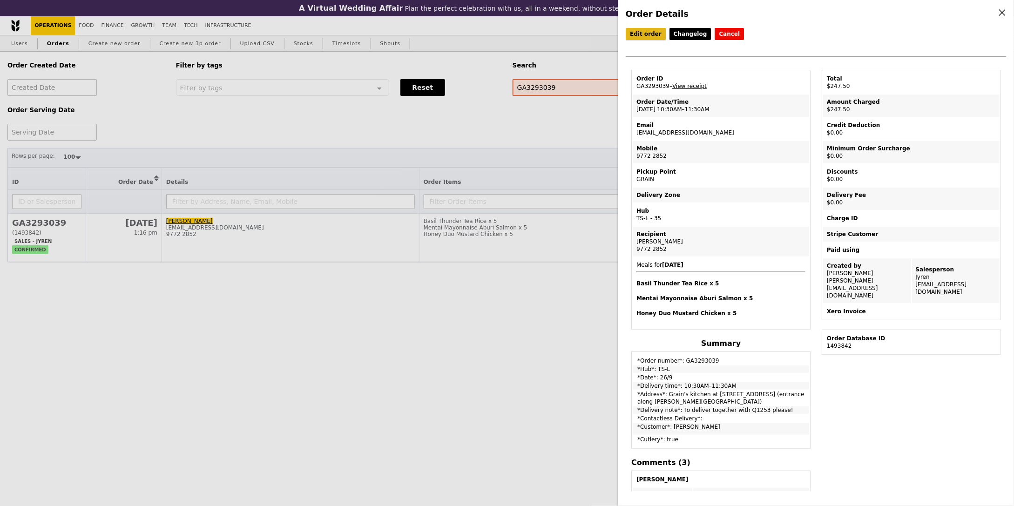
click at [648, 33] on link "Edit order" at bounding box center [645, 34] width 40 height 12
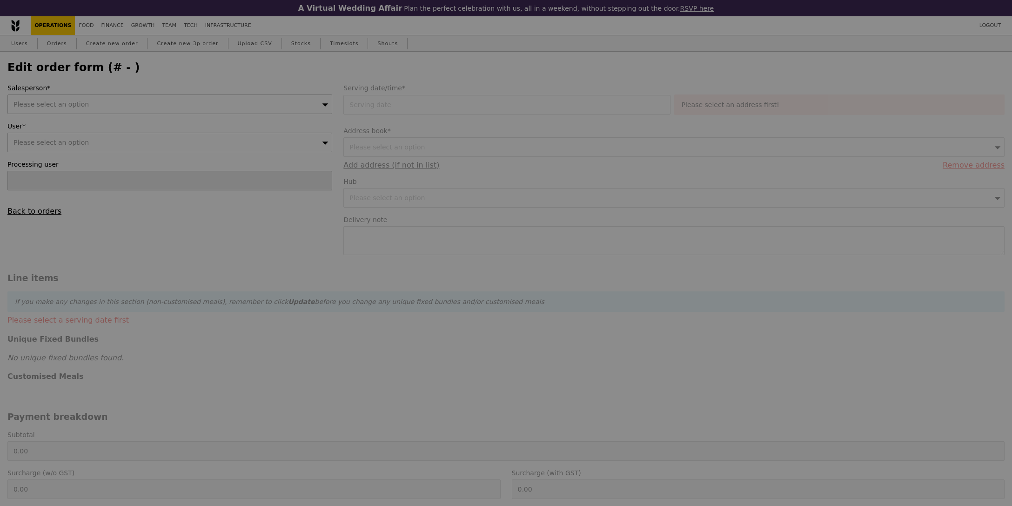
type input "[PERSON_NAME]"
type input "[DATE]"
type textarea "To deliver together with Q1253 please!"
type input "247.50"
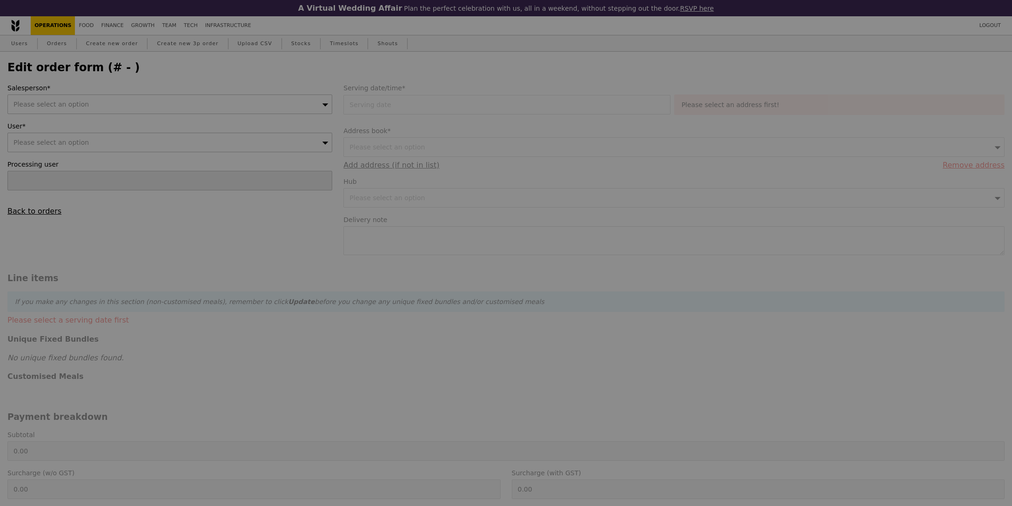
type input "Loading..."
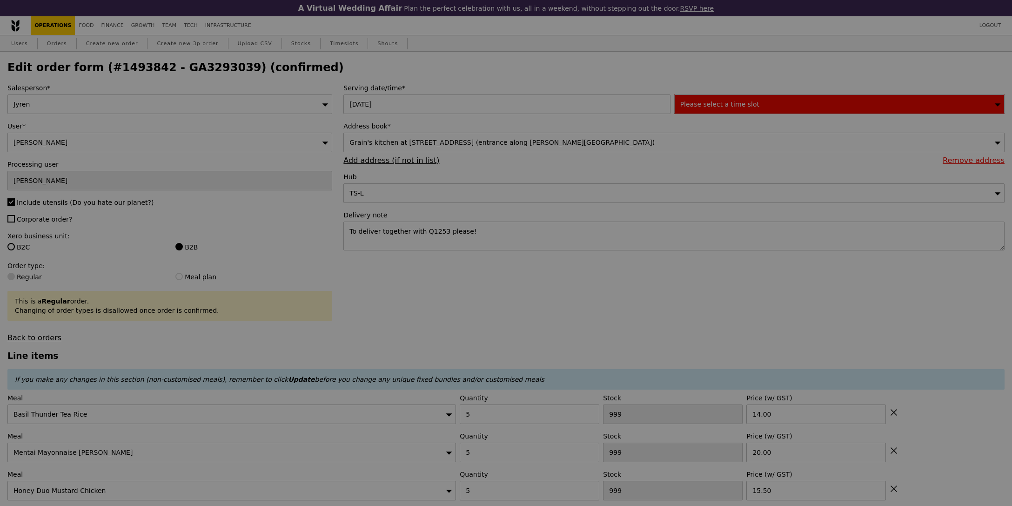
type input "81"
type input "65"
type input "0"
type input "Update"
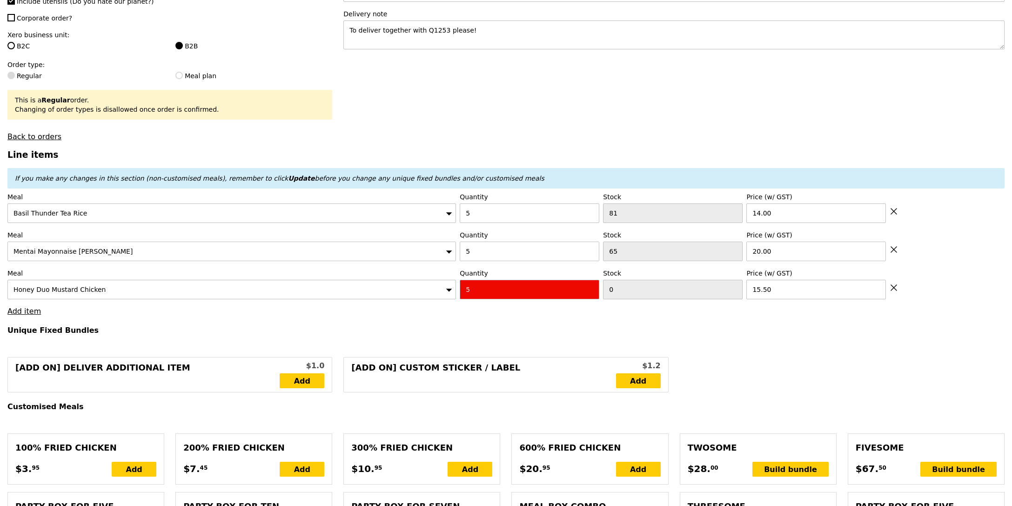
scroll to position [203, 0]
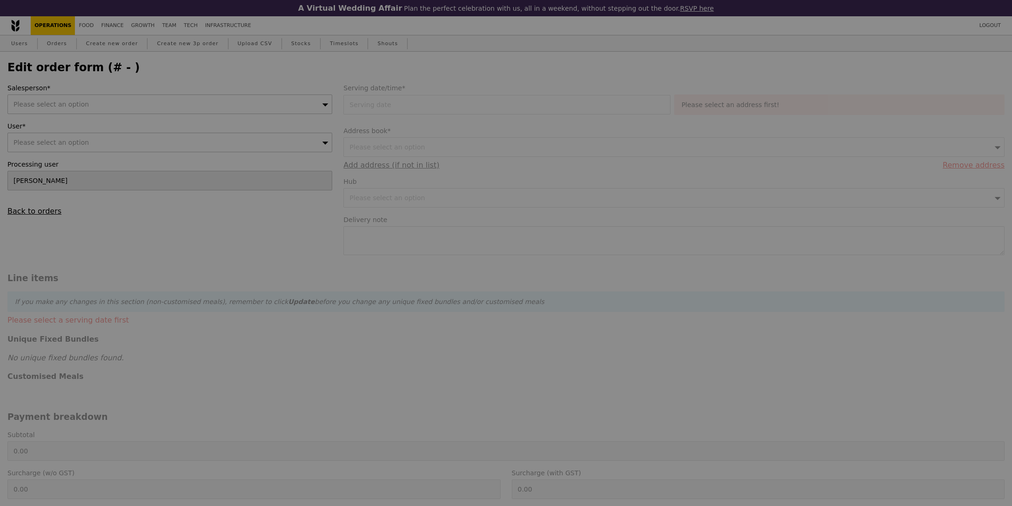
type input "[DATE]"
type textarea "To deliver together with Q1253 please!"
type input "247.50"
type input "Loading..."
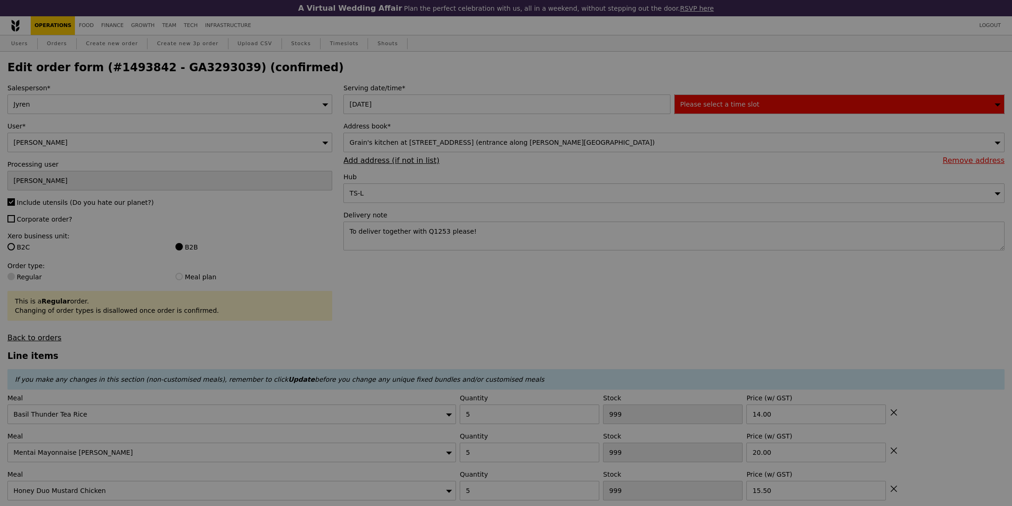
type input "81"
type input "65"
type input "0"
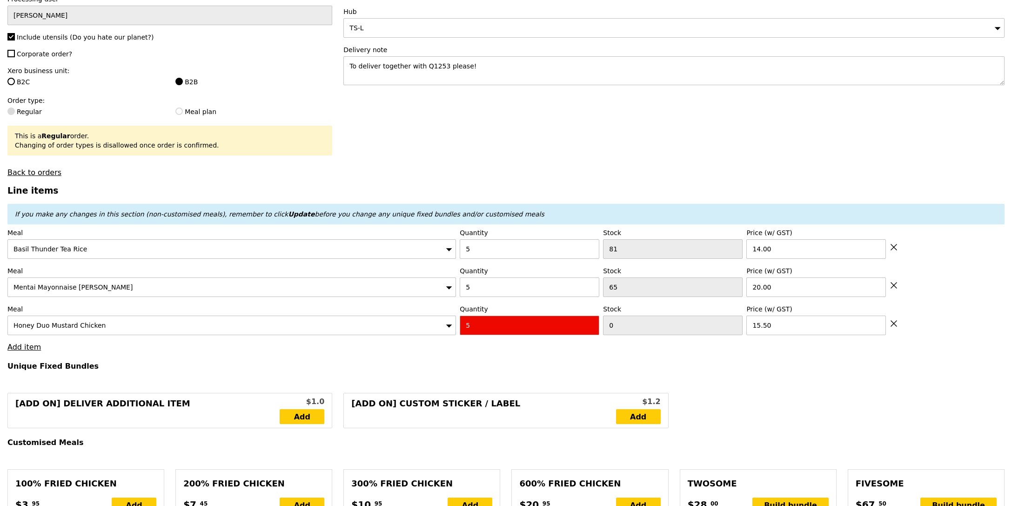
scroll to position [166, 0]
click at [408, 333] on div "Honey Duo Mustard Chicken" at bounding box center [231, 325] width 449 height 20
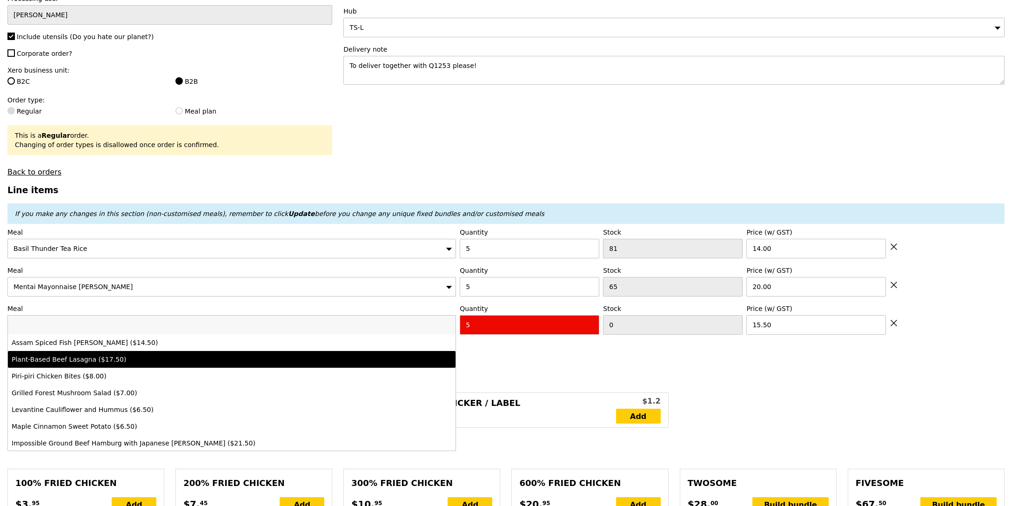
click at [224, 367] on li "Plant-Based Beef Lasagna ($17.50)" at bounding box center [232, 359] width 448 height 17
type input "Loading..."
type input "96"
type input "17.5"
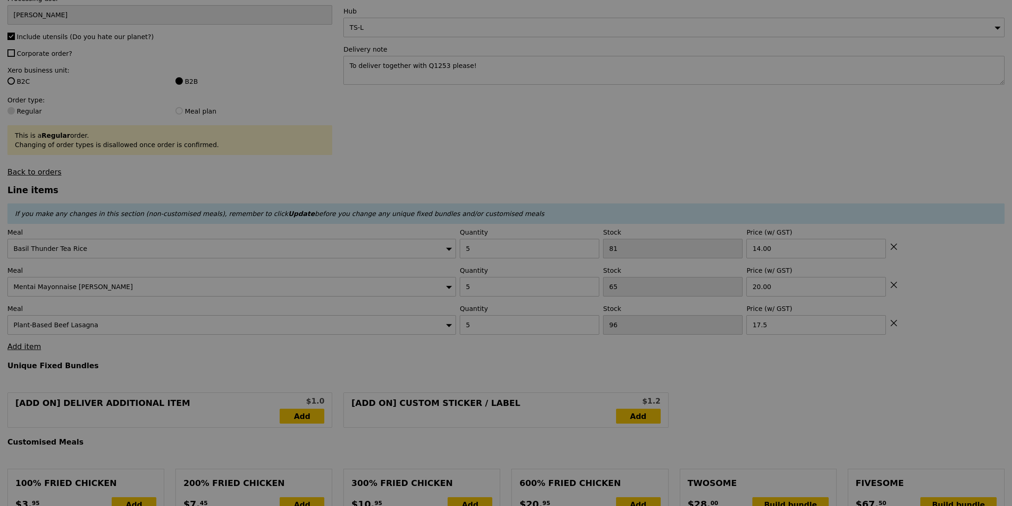
type input "0.00"
type input "Update"
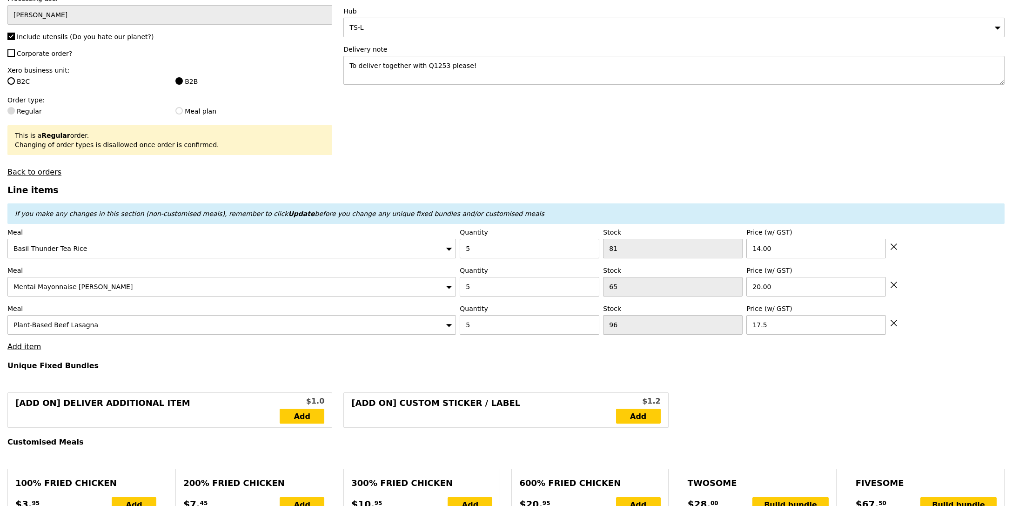
click at [274, 330] on div "Plant-Based Beef Lasagna" at bounding box center [231, 325] width 449 height 20
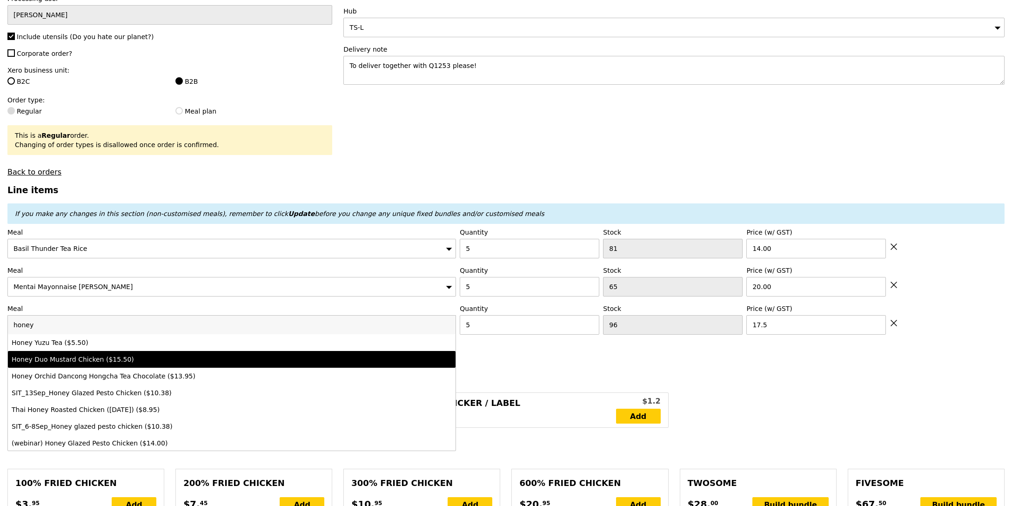
type input "honey"
click at [261, 360] on div "Honey Duo Mustard Chicken ($15.50)" at bounding box center [177, 359] width 330 height 9
type input "Loading..."
type input "0"
type input "15.5"
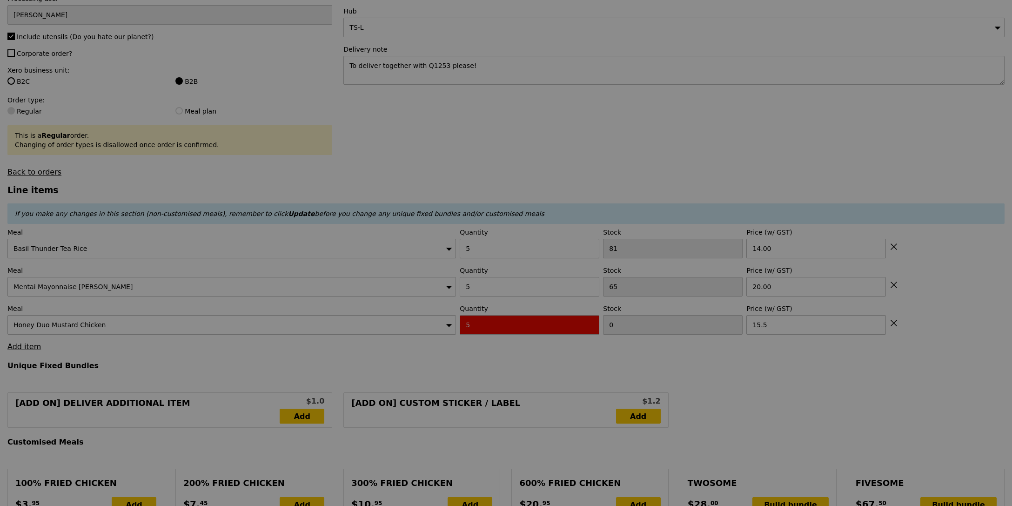
type input "Update"
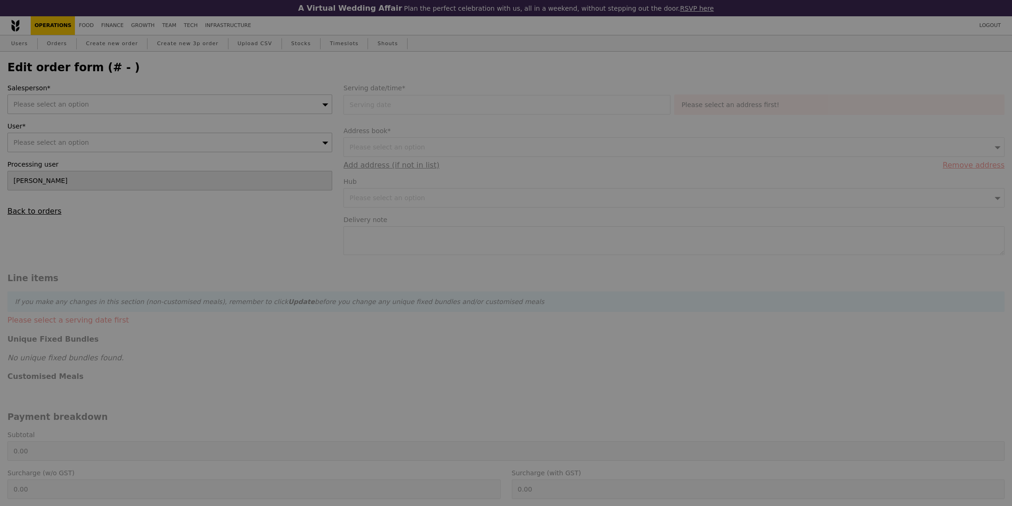
type input "[DATE]"
type textarea "To deliver together with Q1253 please!"
type input "247.50"
type input "Loading..."
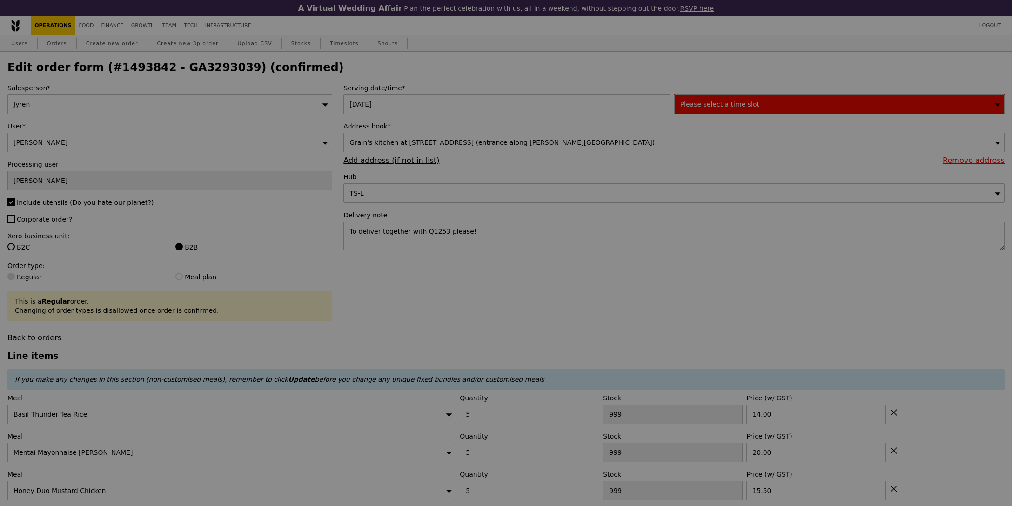
type input "81"
type input "65"
type input "5"
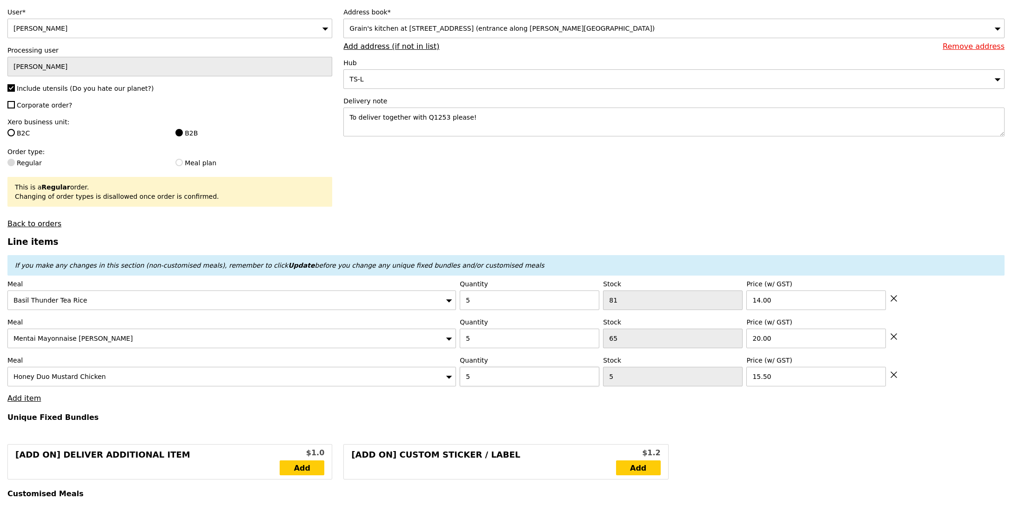
scroll to position [114, 0]
click at [356, 378] on div "Honey Duo Mustard Chicken" at bounding box center [231, 376] width 449 height 20
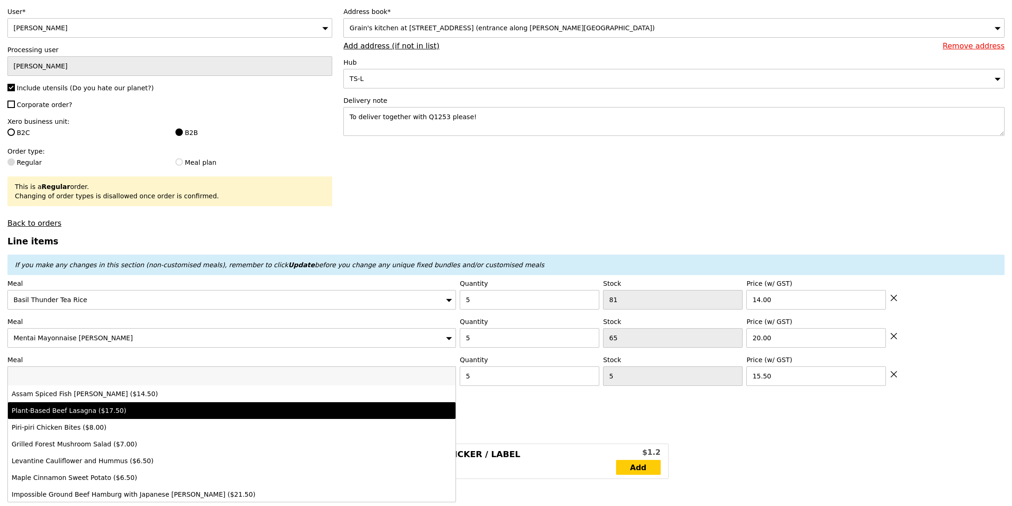
click at [244, 409] on div "Plant-Based Beef Lasagna ($17.50)" at bounding box center [177, 410] width 330 height 9
type input "Loading..."
type input "96"
type input "17.5"
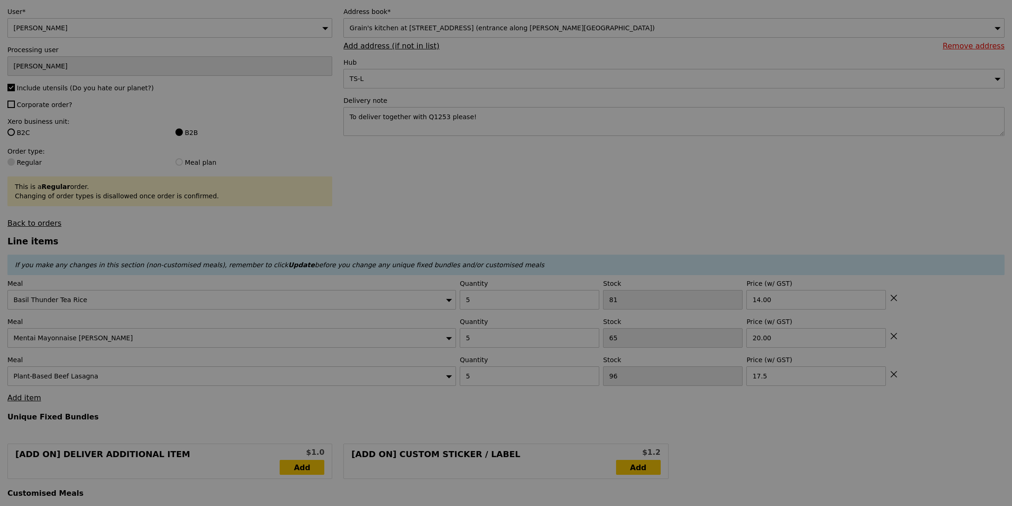
type input "0.00"
type input "Update"
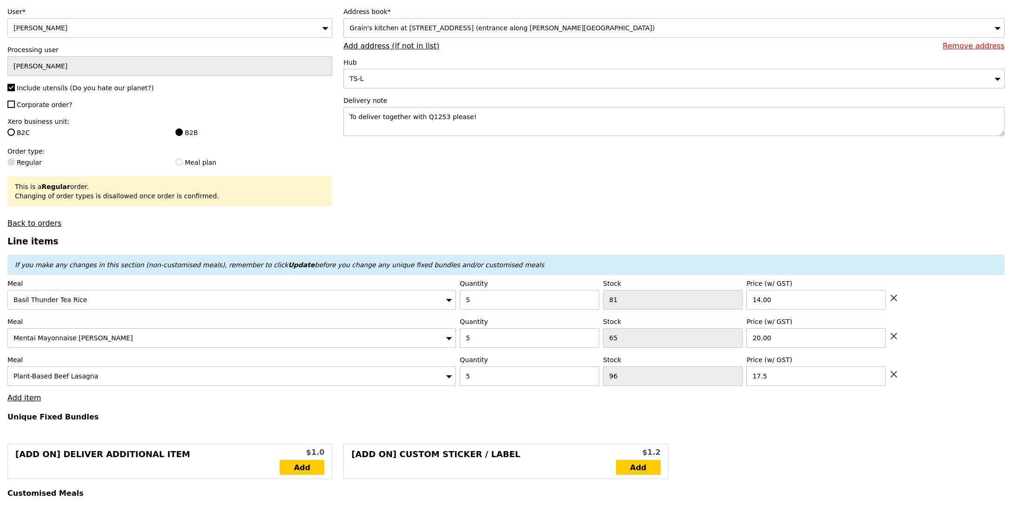
click at [274, 382] on div "Plant-Based Beef Lasagna" at bounding box center [231, 376] width 449 height 20
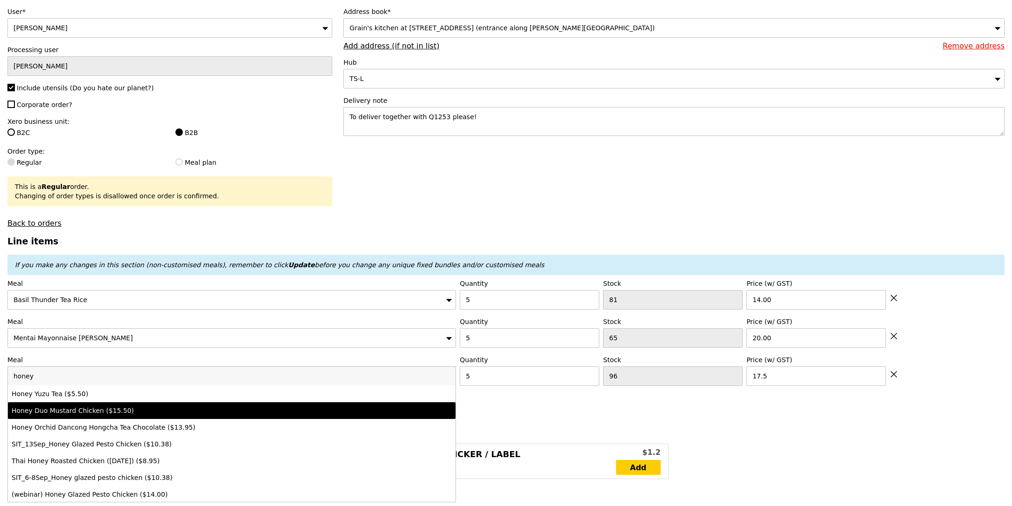
type input "honey"
click at [217, 418] on li "Honey Duo Mustard Chicken ($15.50)" at bounding box center [232, 410] width 448 height 17
type input "Loading..."
type input "5"
type input "15.5"
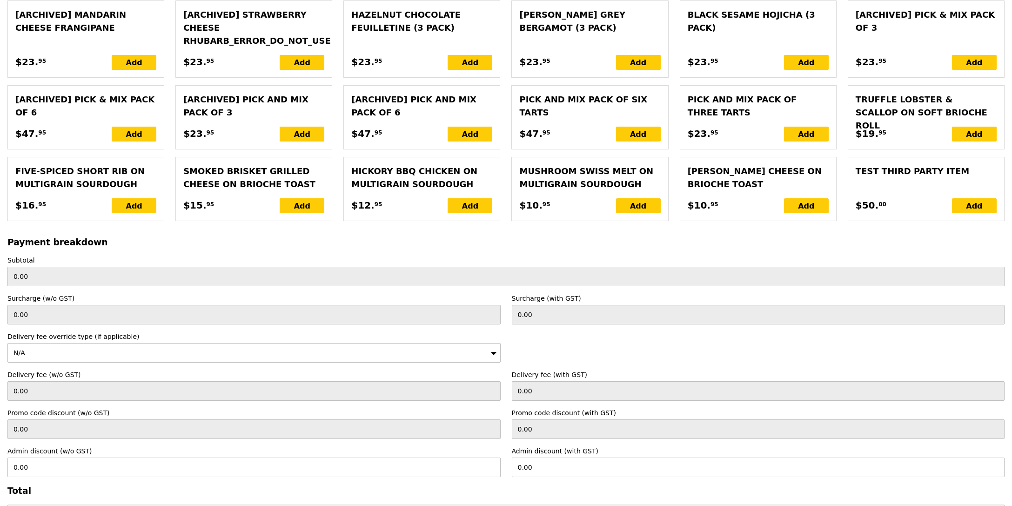
scroll to position [2000, 0]
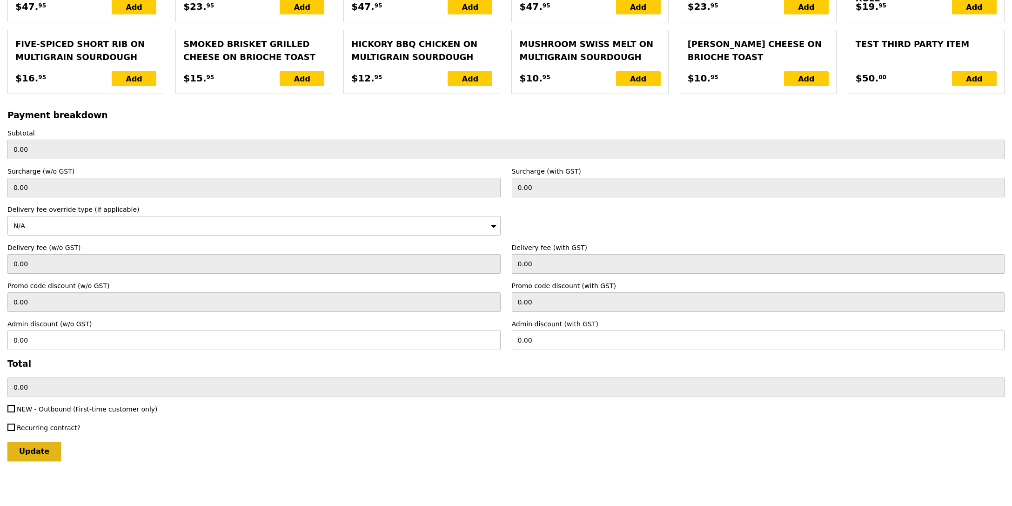
click at [39, 451] on input "Update" at bounding box center [34, 452] width 54 height 20
type input "Loading..."
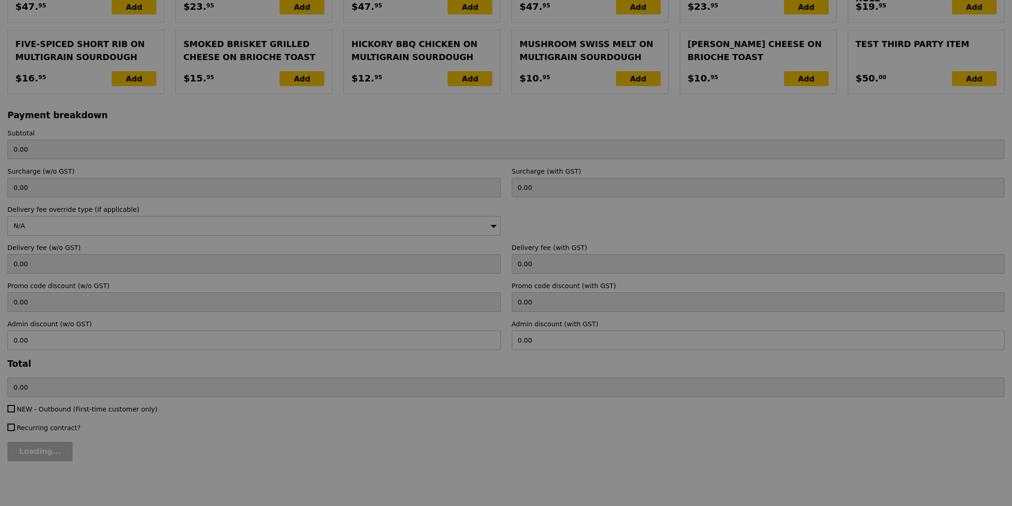
type input "247.50"
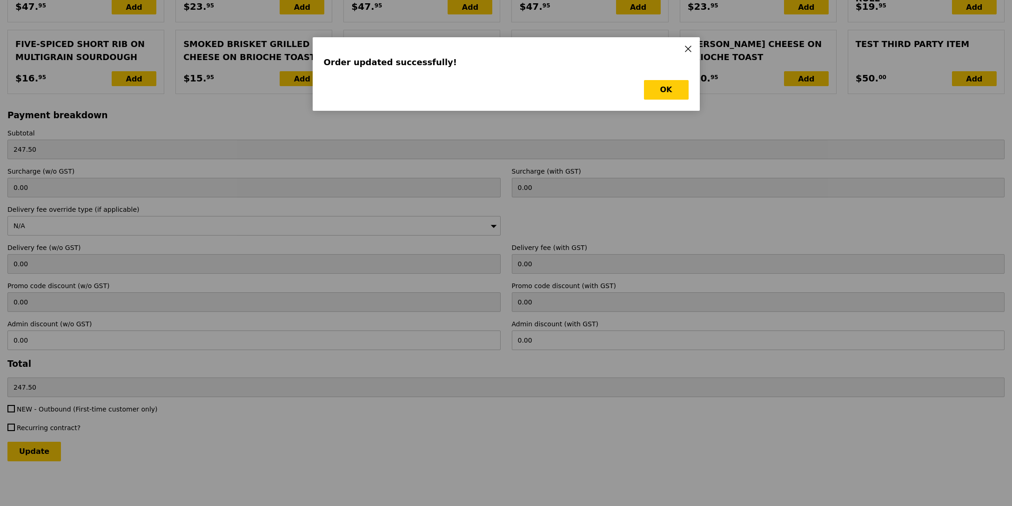
scroll to position [0, 0]
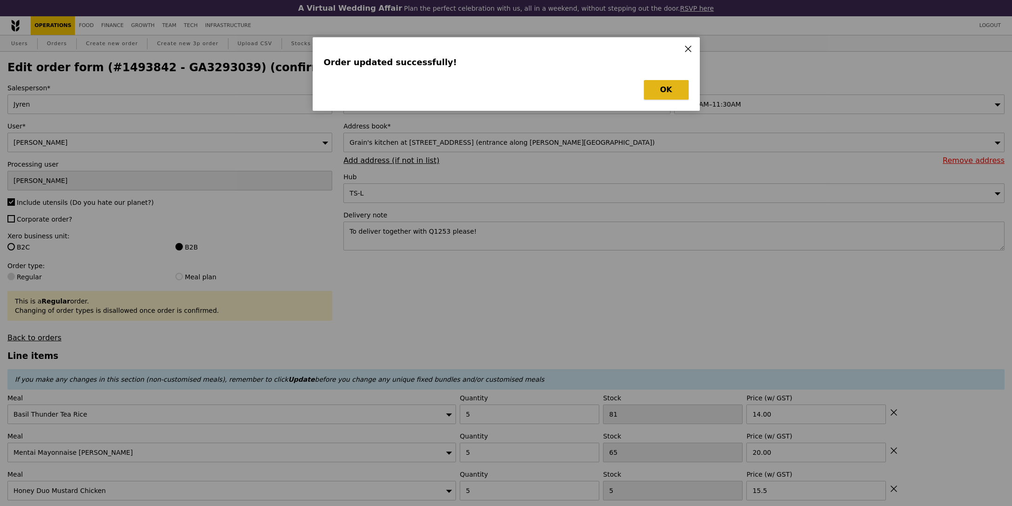
drag, startPoint x: 687, startPoint y: 84, endPoint x: 662, endPoint y: 85, distance: 24.7
click at [686, 84] on button "OK" at bounding box center [666, 90] width 45 height 20
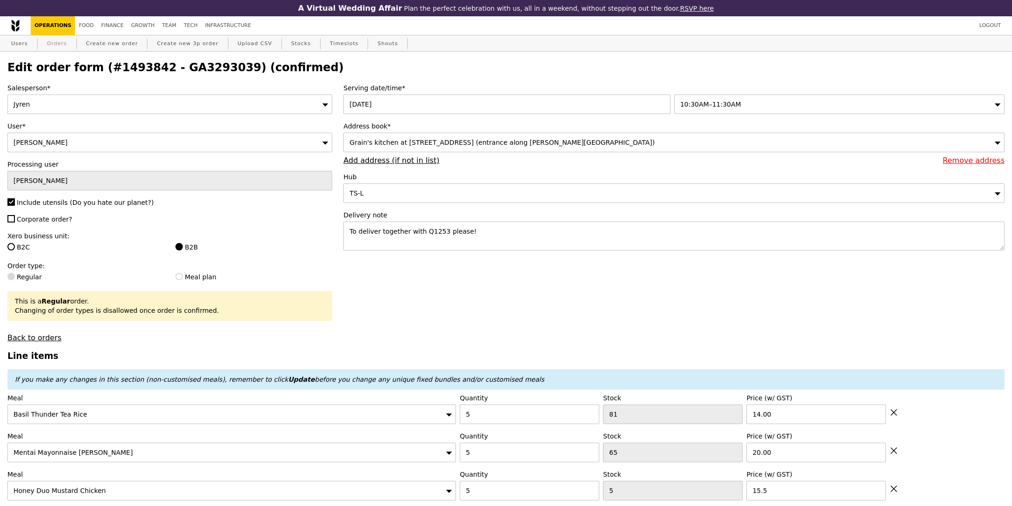
click at [57, 49] on link "Orders" at bounding box center [56, 43] width 27 height 17
type input "Loading..."
select select "100"
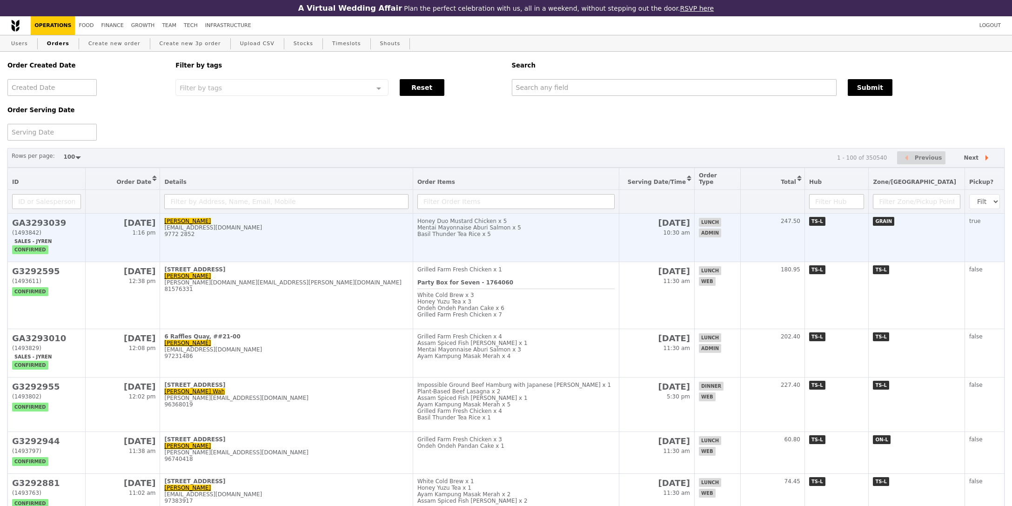
click at [617, 242] on td "Honey Duo Mustard Chicken x 5 Mentai Mayonnaise Aburi Salmon x 5 Basil Thunder …" at bounding box center [516, 238] width 206 height 48
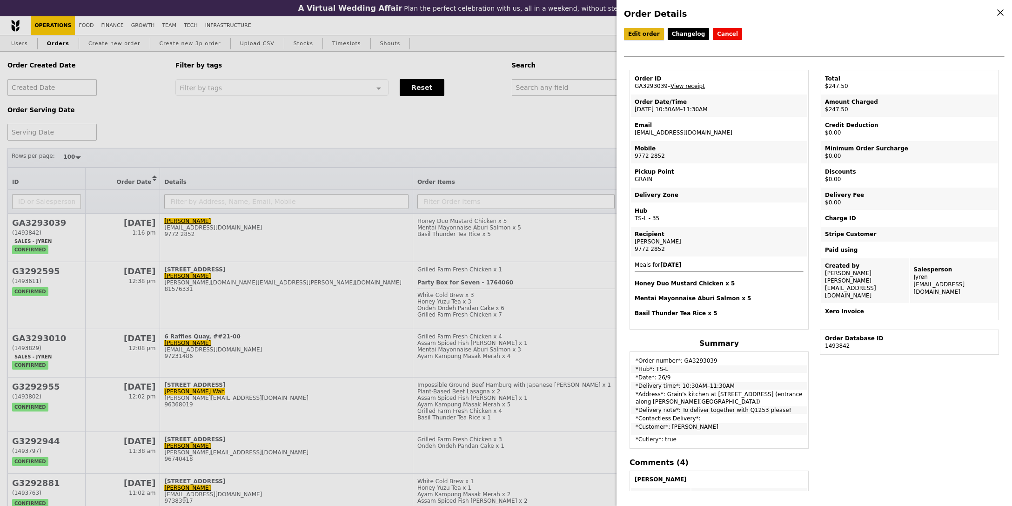
click at [651, 34] on link "Edit order" at bounding box center [644, 34] width 40 height 12
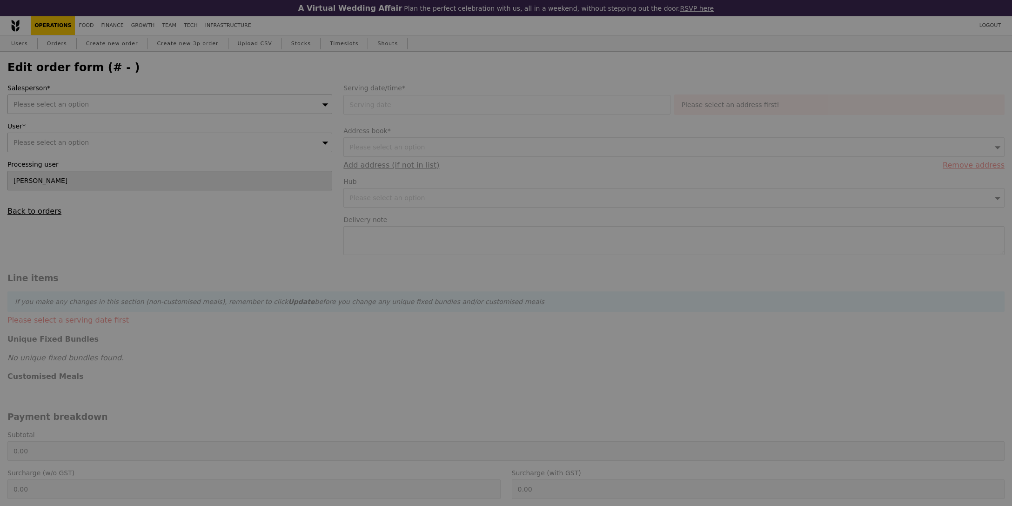
type input "26 Sep 2025"
type textarea "To deliver together with Q1253 please!"
type input "247.50"
type input "Loading..."
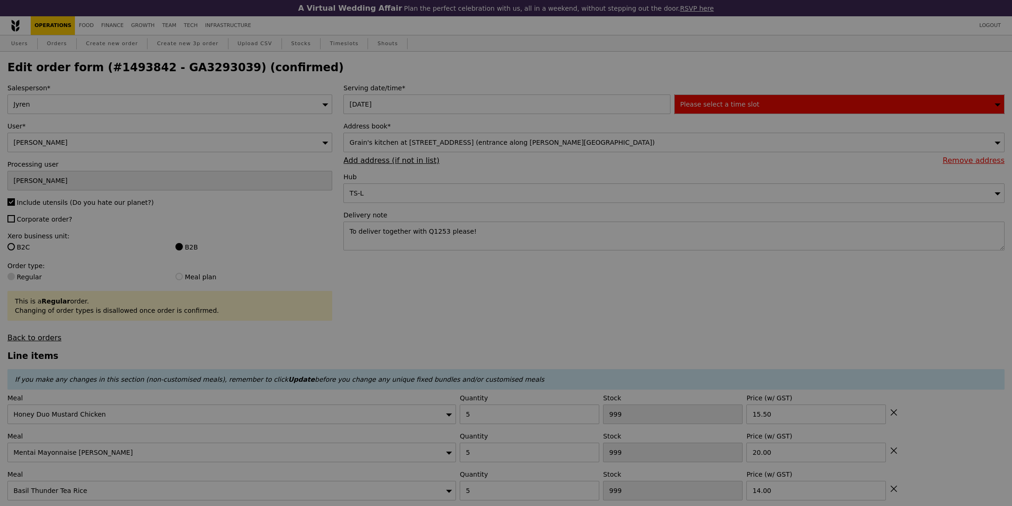
type input "50"
type input "65"
type input "81"
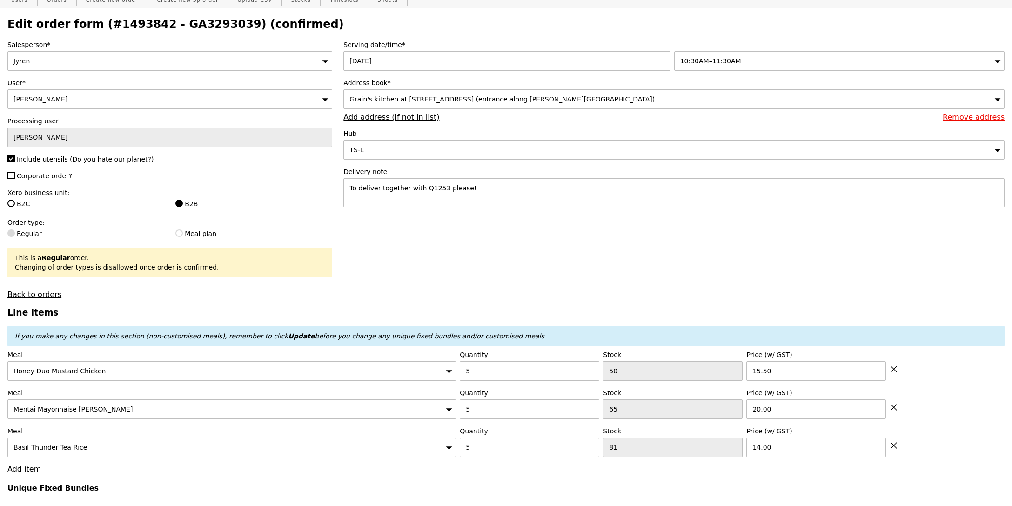
scroll to position [45, 0]
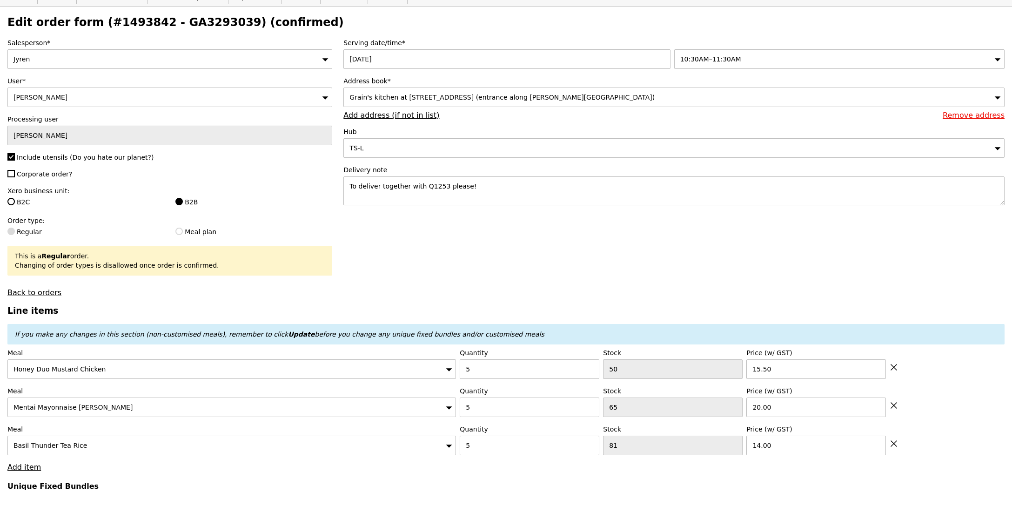
click at [148, 449] on div "Basil Thunder Tea Rice" at bounding box center [231, 446] width 449 height 20
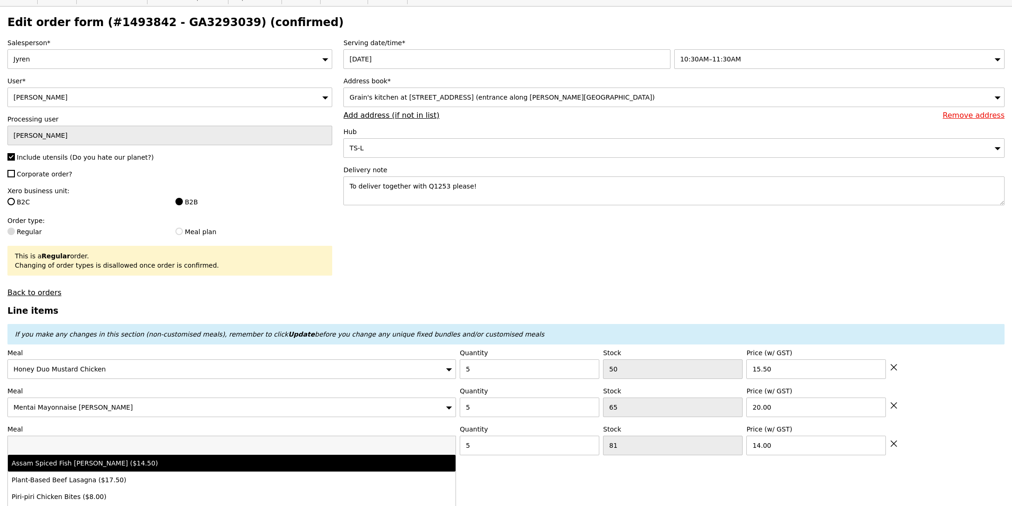
click at [154, 464] on div "Assam Spiced Fish Curry ($14.50)" at bounding box center [177, 462] width 330 height 9
type input "Loading..."
type input "18"
type input "14.5"
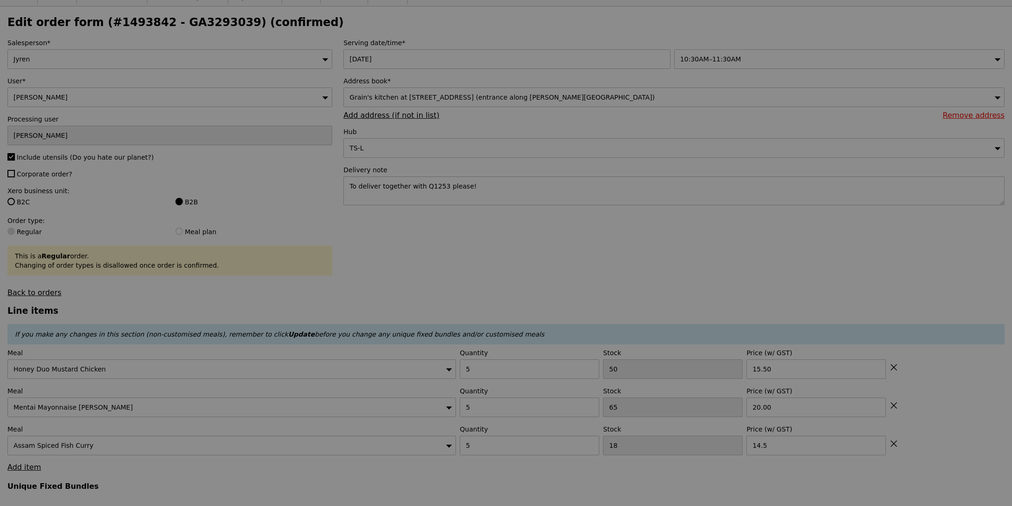
type input "0.00"
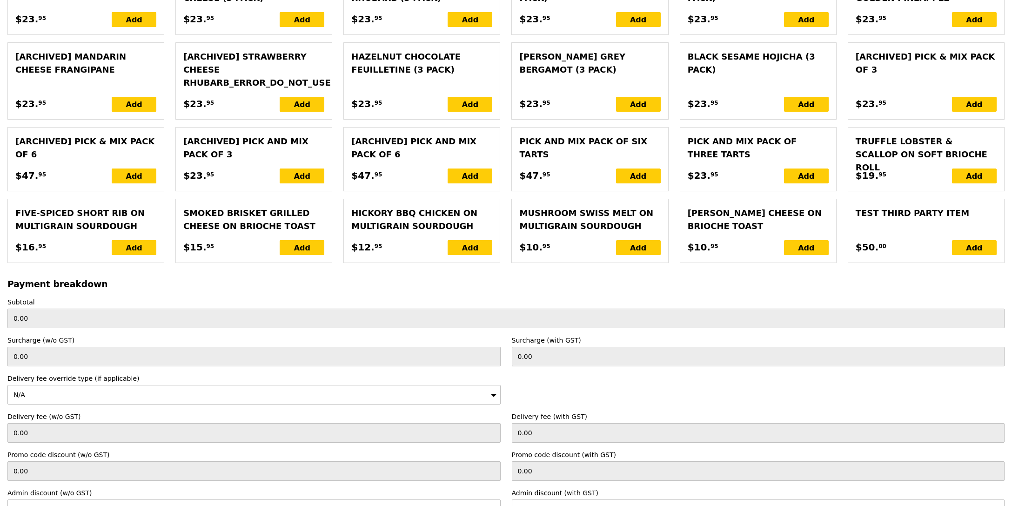
scroll to position [2000, 0]
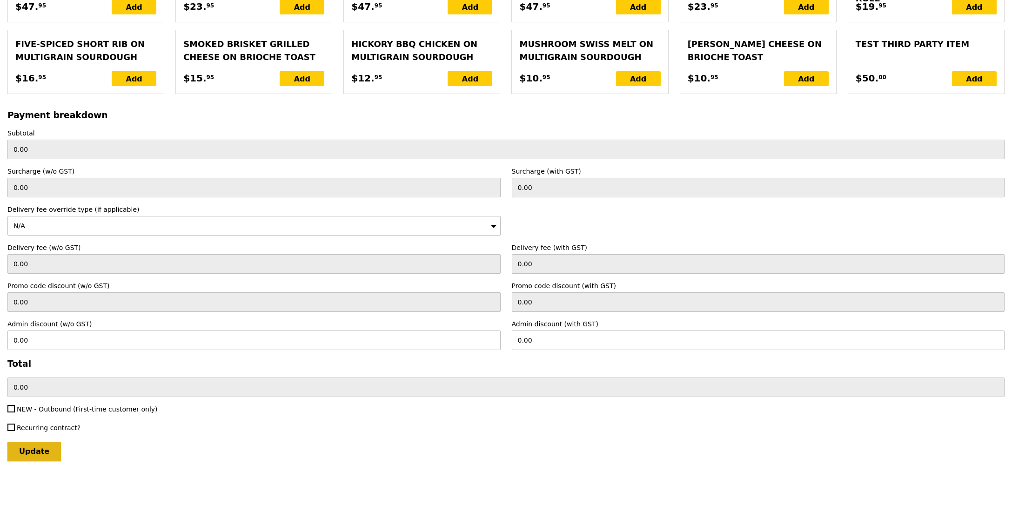
click at [40, 446] on input "Update" at bounding box center [34, 452] width 54 height 20
type input "Loading..."
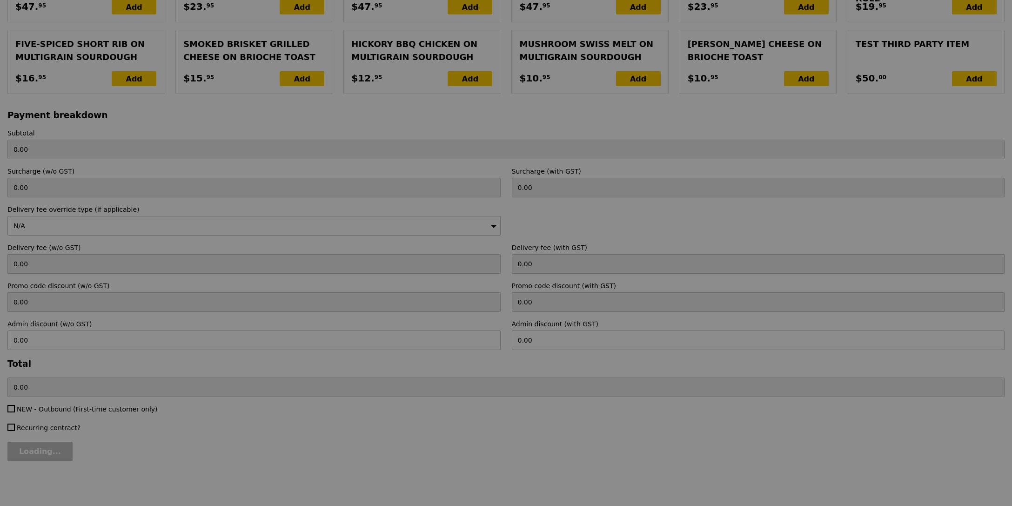
type input "250.00"
type input "Update"
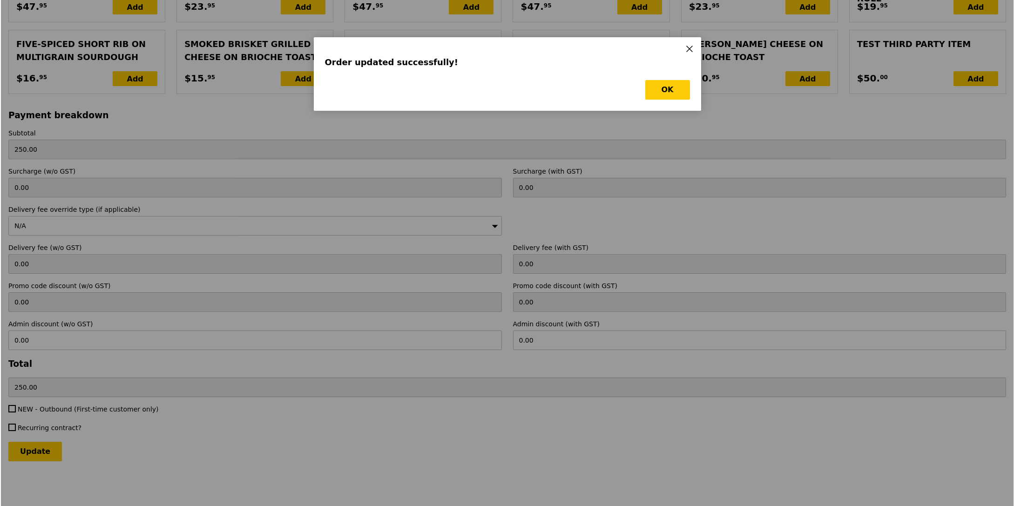
scroll to position [0, 0]
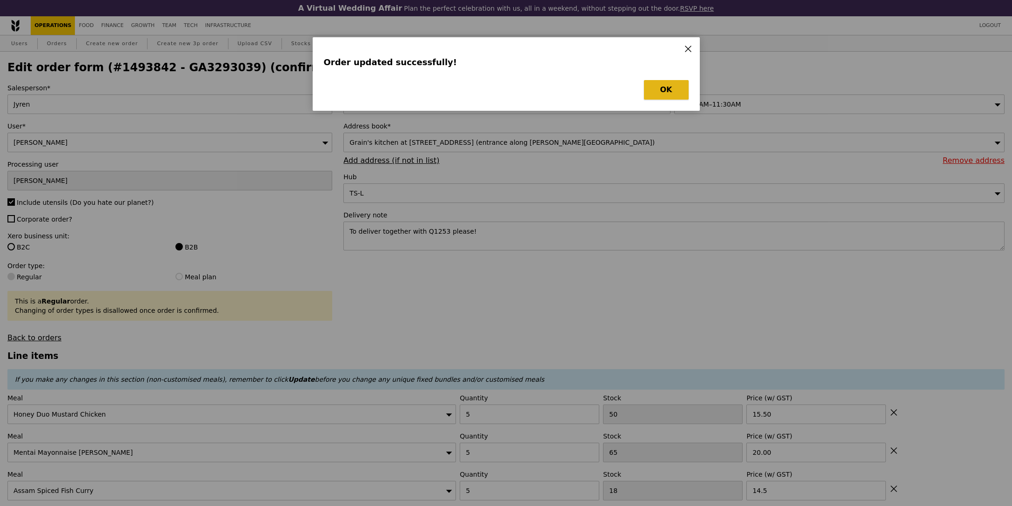
click at [668, 98] on button "OK" at bounding box center [666, 90] width 45 height 20
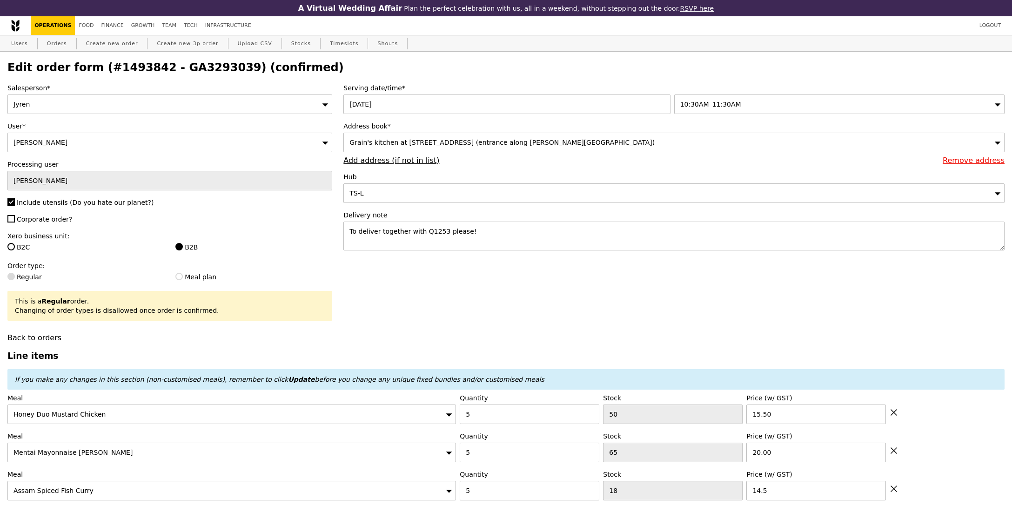
click at [193, 72] on h2 "Edit order form (#1493842 - GA3293039) (confirmed)" at bounding box center [505, 67] width 997 height 13
copy h2 "GA3293039"
click at [53, 38] on link "Orders" at bounding box center [56, 43] width 27 height 17
select select "100"
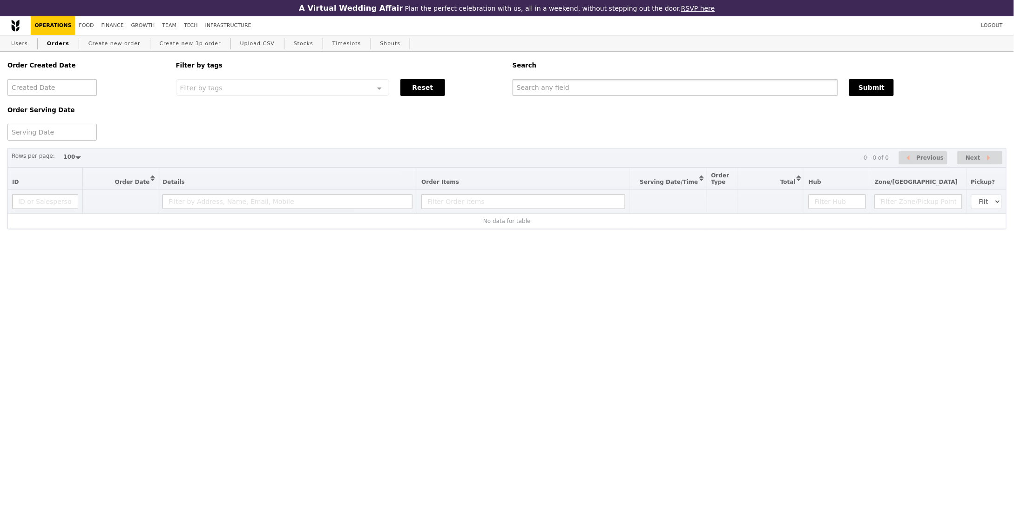
click at [700, 95] on input "text" at bounding box center [674, 87] width 325 height 17
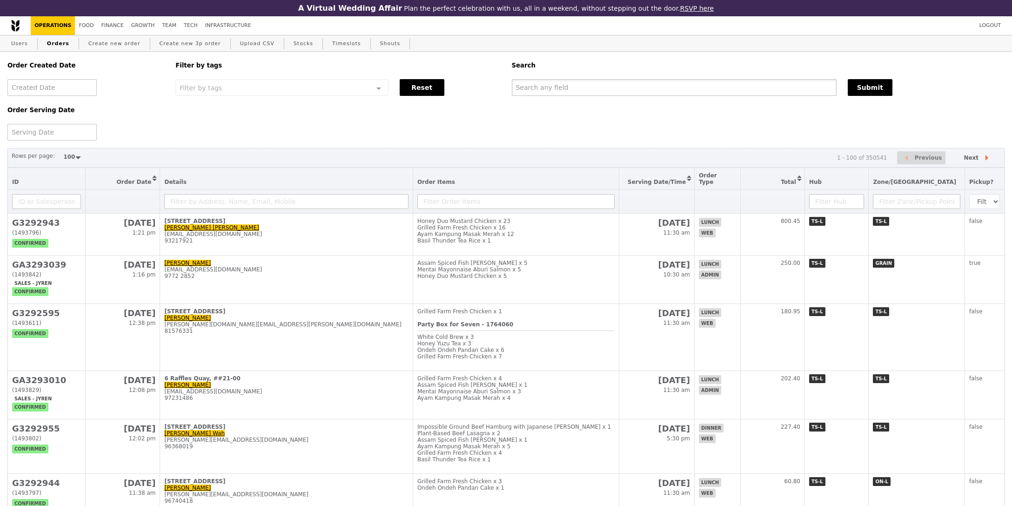
paste input "GA3293039"
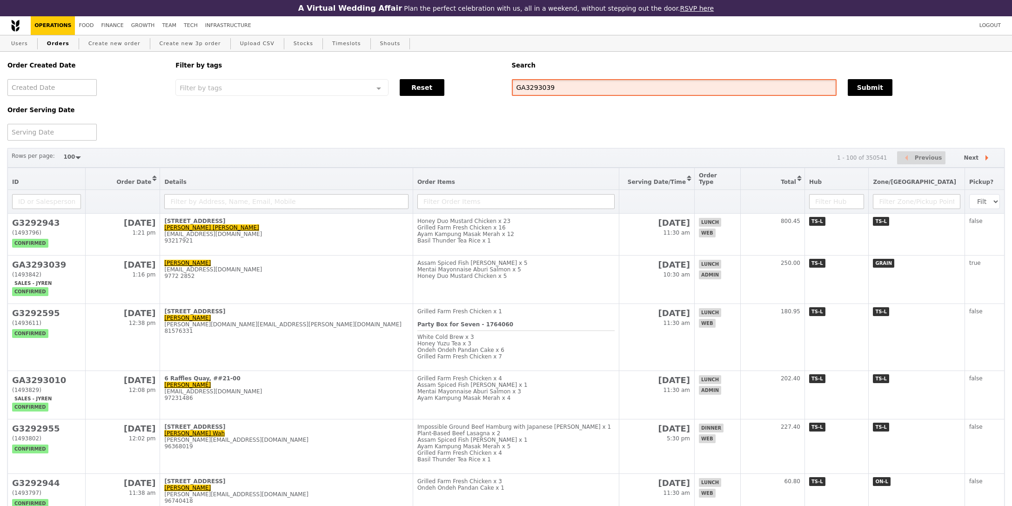
type input "GA3293039"
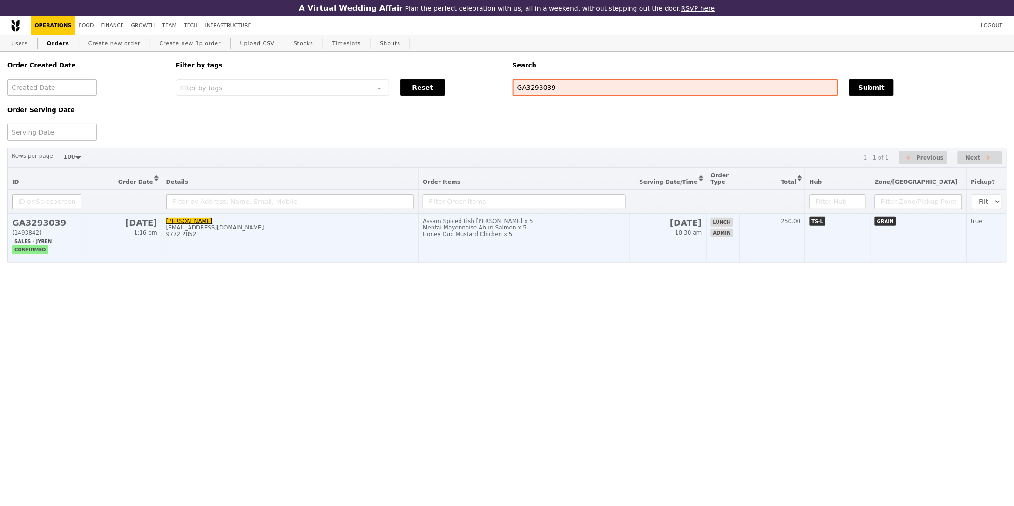
click at [691, 235] on td "26 Sep 10:30 am" at bounding box center [668, 238] width 76 height 48
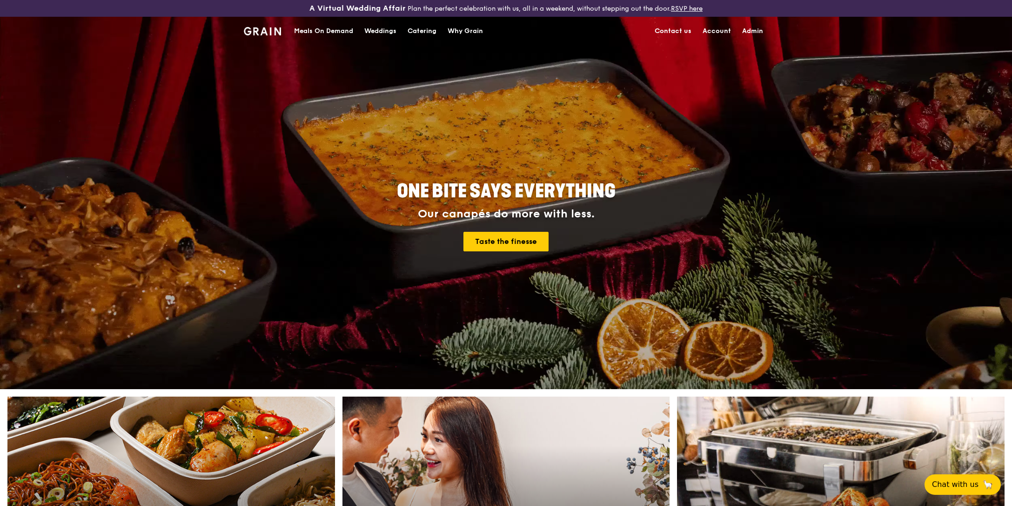
click at [323, 31] on div "Meals On Demand" at bounding box center [323, 31] width 59 height 28
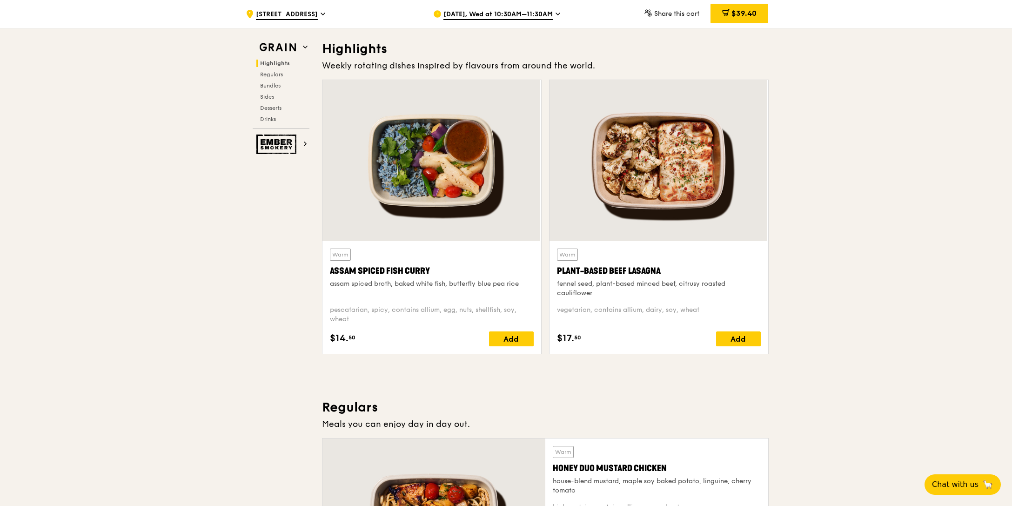
scroll to position [247, 0]
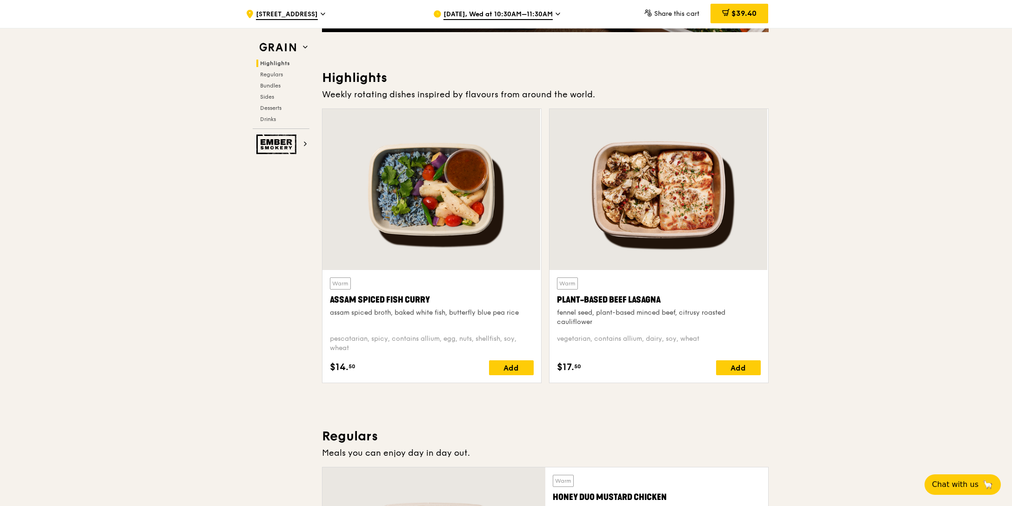
click at [491, 13] on span "[DATE], Wed at 10:30AM–11:30AM" at bounding box center [498, 15] width 109 height 10
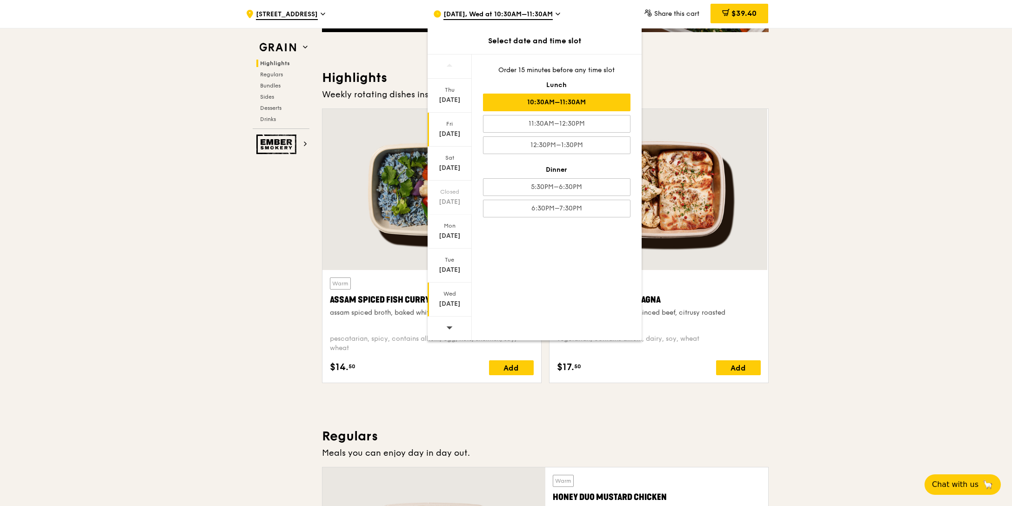
click at [454, 126] on div "Fri" at bounding box center [449, 123] width 41 height 7
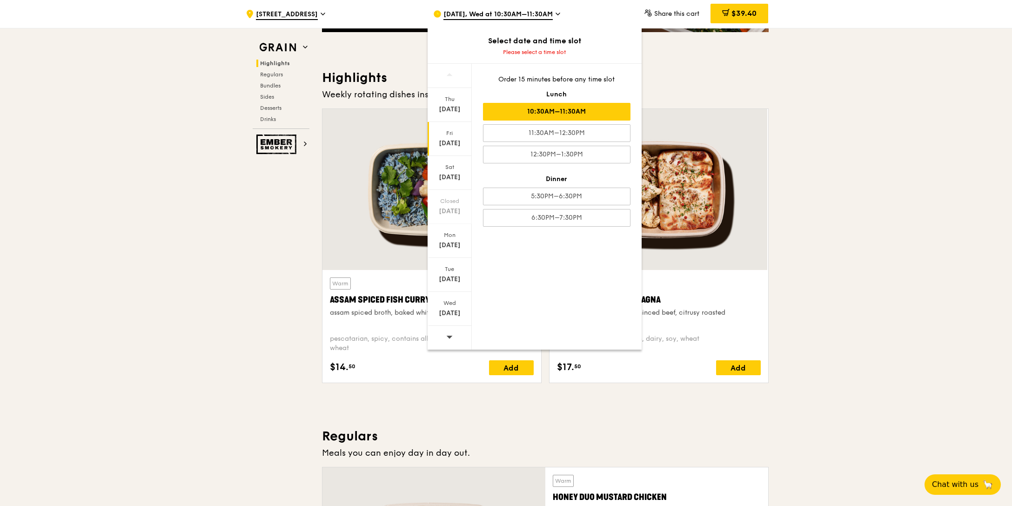
click at [568, 110] on div "10:30AM–11:30AM" at bounding box center [557, 112] width 148 height 18
